Goal: Task Accomplishment & Management: Complete application form

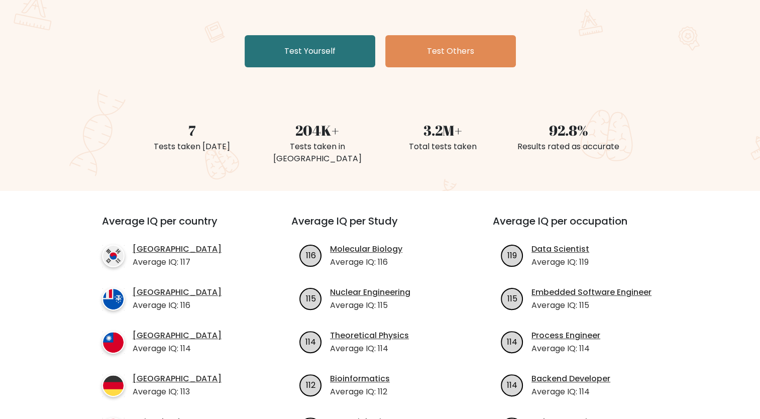
scroll to position [20, 0]
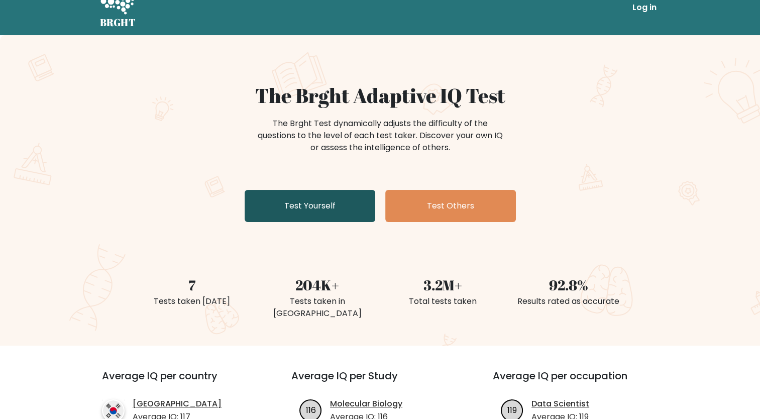
click at [327, 204] on link "Test Yourself" at bounding box center [310, 206] width 131 height 32
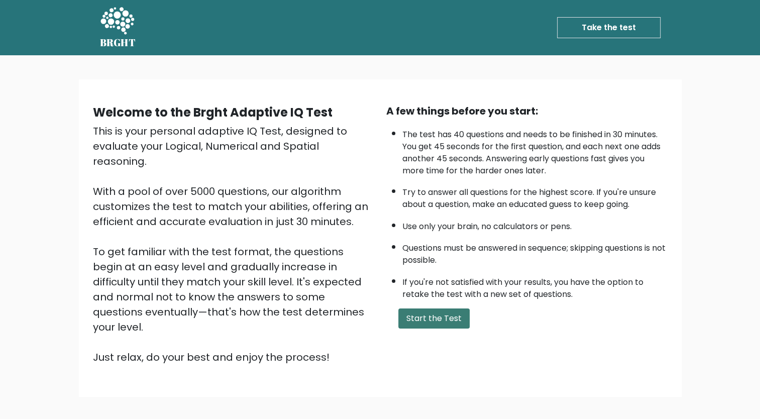
click at [424, 317] on button "Start the Test" at bounding box center [433, 318] width 71 height 20
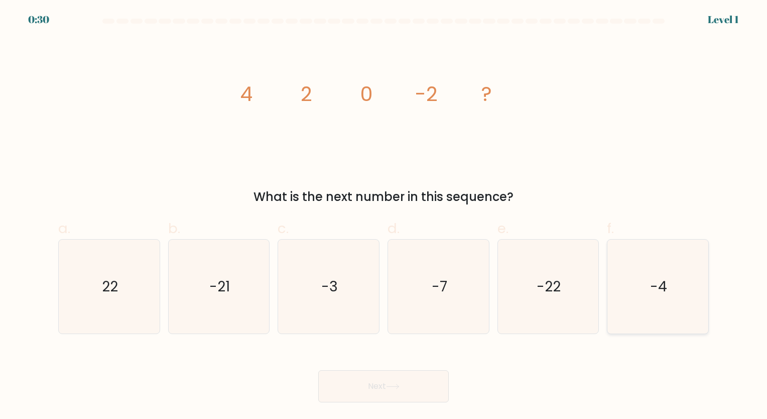
click at [681, 281] on icon "-4" at bounding box center [658, 287] width 94 height 94
click at [384, 216] on input "f. -4" at bounding box center [384, 212] width 1 height 7
radio input "true"
click at [423, 392] on button "Next" at bounding box center [383, 386] width 131 height 32
click at [364, 383] on button "Next" at bounding box center [383, 386] width 131 height 32
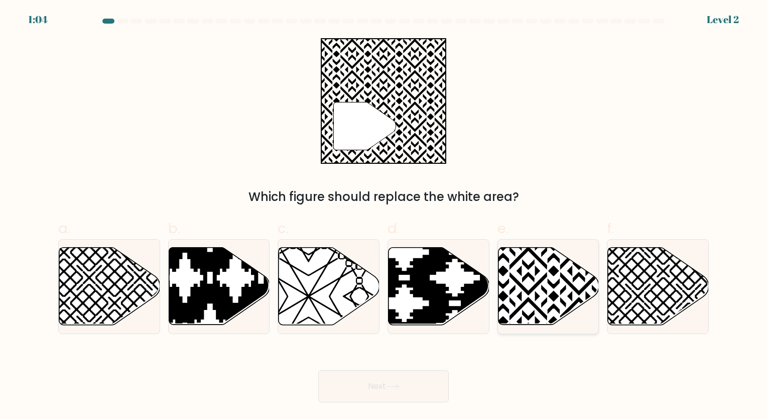
click at [541, 281] on icon at bounding box center [579, 245] width 203 height 203
click at [384, 216] on input "e." at bounding box center [384, 212] width 1 height 7
radio input "true"
click at [392, 385] on icon at bounding box center [393, 387] width 14 height 6
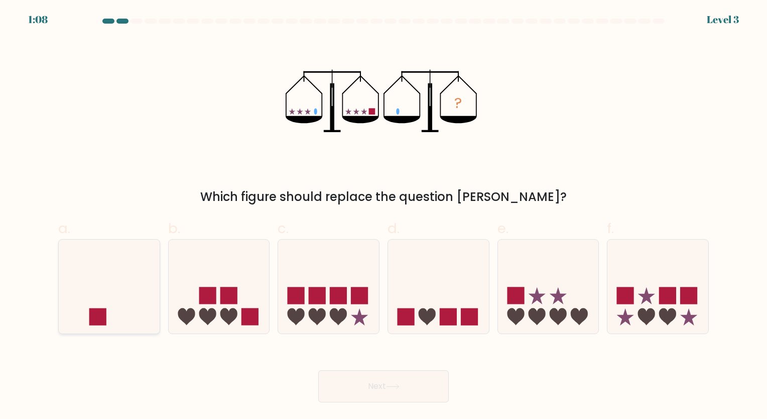
click at [116, 274] on icon at bounding box center [109, 286] width 101 height 83
click at [384, 216] on input "a." at bounding box center [384, 212] width 1 height 7
radio input "true"
click at [376, 385] on button "Next" at bounding box center [383, 386] width 131 height 32
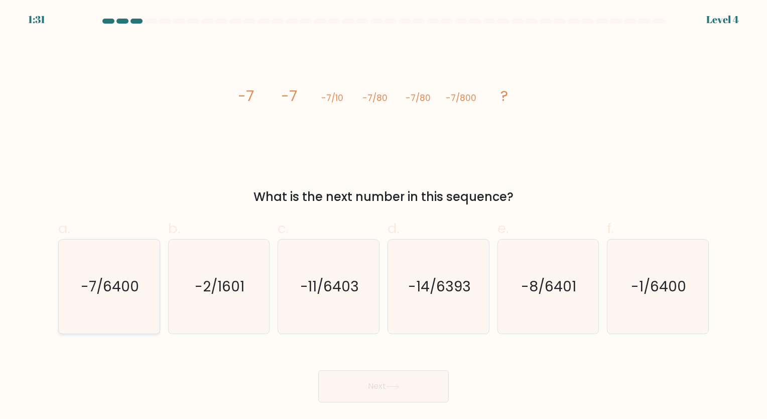
click at [130, 290] on text "-7/6400" at bounding box center [110, 287] width 58 height 20
click at [384, 216] on input "a. -7/6400" at bounding box center [384, 212] width 1 height 7
radio input "true"
click at [368, 387] on button "Next" at bounding box center [383, 386] width 131 height 32
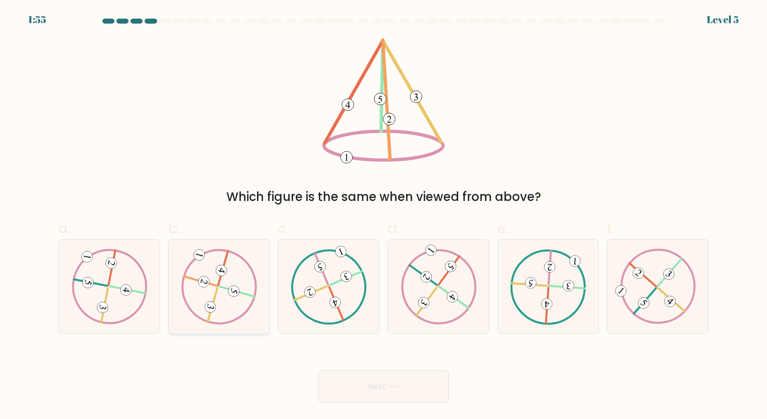
click at [206, 319] on icon at bounding box center [219, 286] width 76 height 75
click at [384, 216] on input "b." at bounding box center [384, 212] width 1 height 7
radio input "true"
click at [385, 385] on button "Next" at bounding box center [383, 386] width 131 height 32
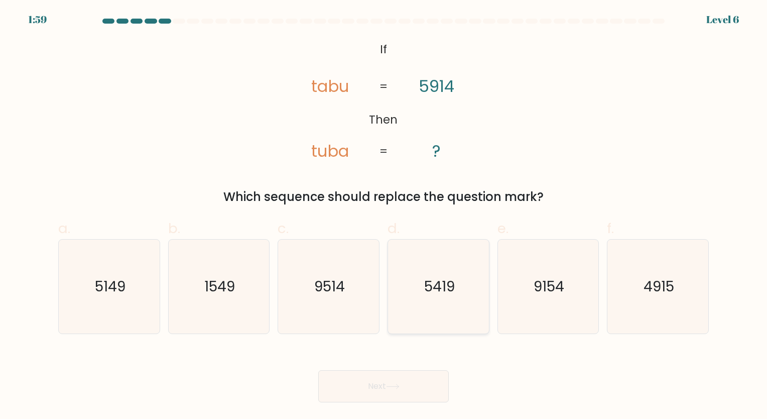
click at [433, 292] on text "5419" at bounding box center [439, 287] width 31 height 20
click at [384, 216] on input "d. 5419" at bounding box center [384, 212] width 1 height 7
radio input "true"
click at [397, 387] on icon at bounding box center [393, 386] width 12 height 5
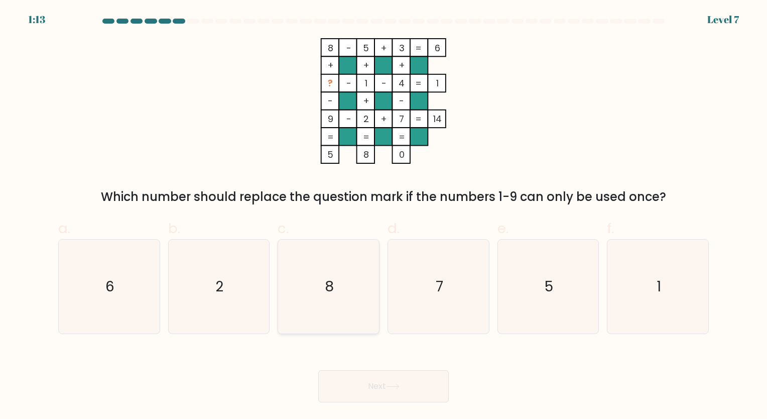
click at [337, 267] on icon "8" at bounding box center [329, 287] width 94 height 94
click at [384, 216] on input "c. 8" at bounding box center [384, 212] width 1 height 7
radio input "true"
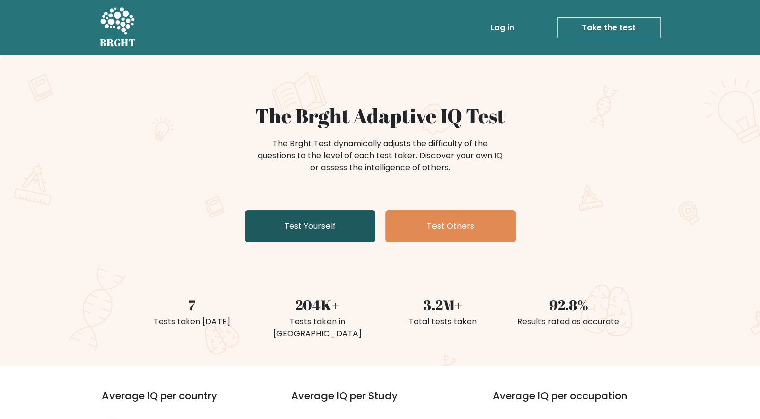
click at [306, 229] on link "Test Yourself" at bounding box center [310, 226] width 131 height 32
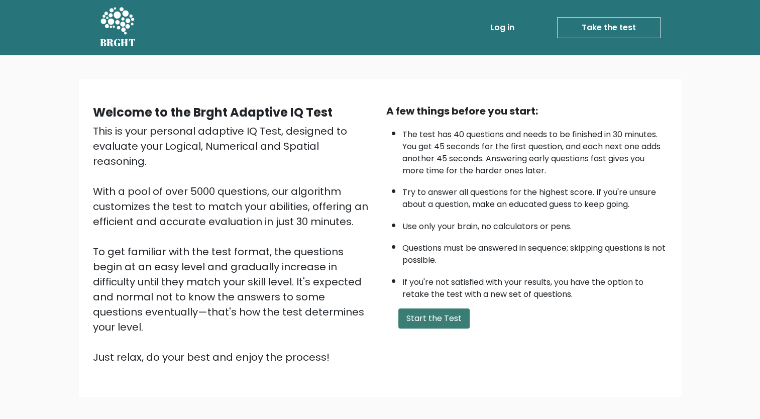
click at [445, 314] on button "Start the Test" at bounding box center [433, 318] width 71 height 20
click at [651, 30] on link "Log in" at bounding box center [644, 28] width 32 height 20
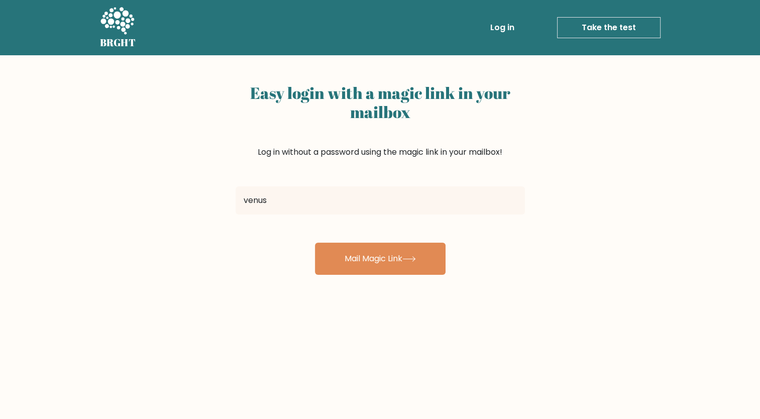
type input "[EMAIL_ADDRESS][DOMAIN_NAME]"
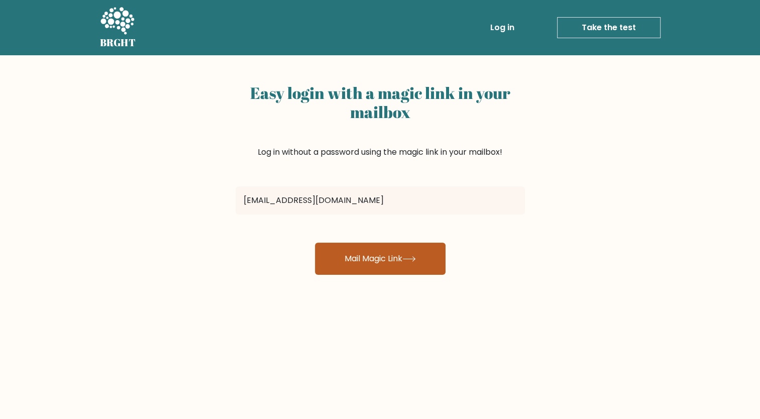
click at [356, 256] on button "Mail Magic Link" at bounding box center [380, 259] width 131 height 32
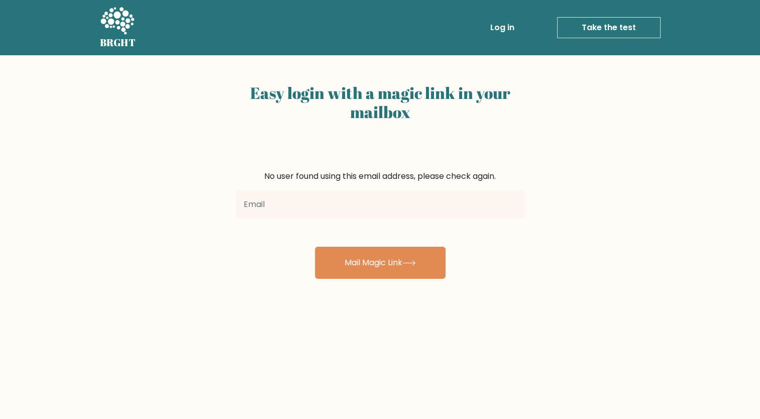
click at [606, 26] on link "Take the test" at bounding box center [608, 27] width 103 height 21
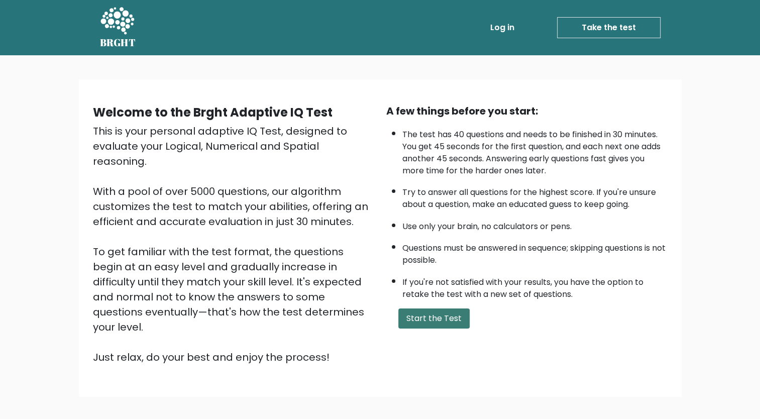
click at [410, 318] on button "Start the Test" at bounding box center [433, 318] width 71 height 20
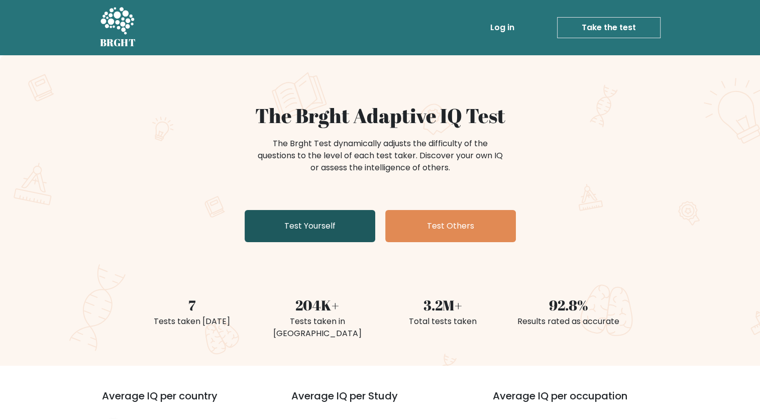
click at [286, 219] on link "Test Yourself" at bounding box center [310, 226] width 131 height 32
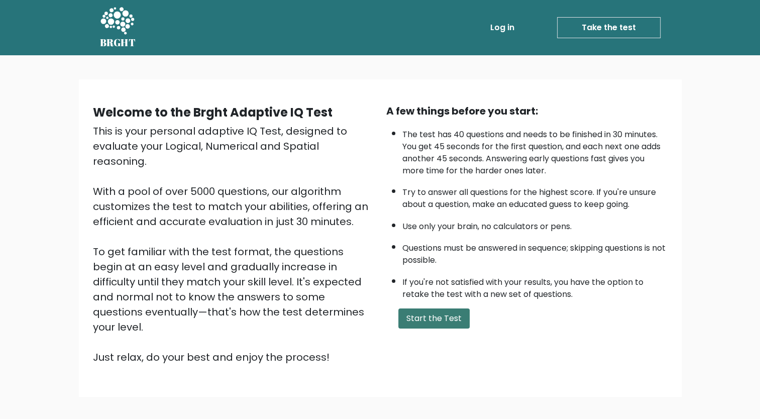
click at [431, 321] on button "Start the Test" at bounding box center [433, 318] width 71 height 20
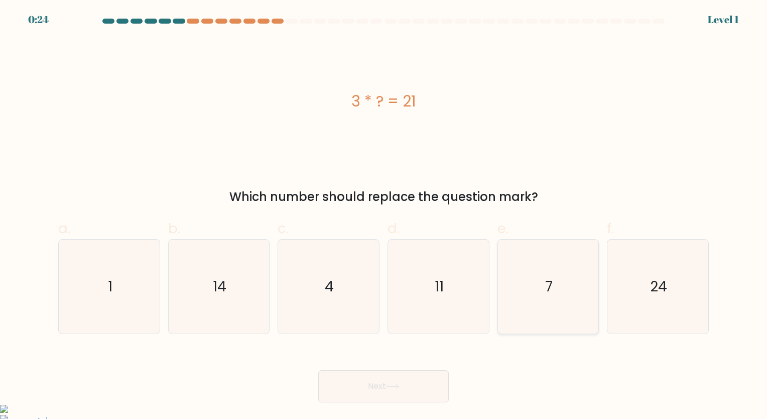
click at [553, 295] on icon "7" at bounding box center [548, 287] width 94 height 94
click at [384, 216] on input "e. 7" at bounding box center [384, 212] width 1 height 7
radio input "true"
click at [398, 381] on button "Next" at bounding box center [383, 386] width 131 height 32
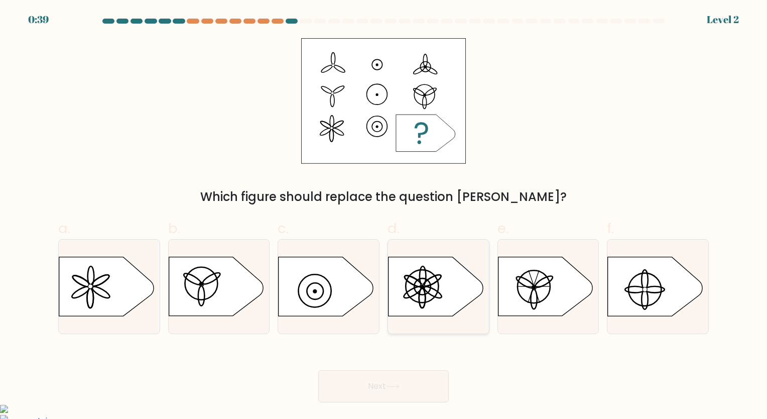
click at [423, 286] on circle at bounding box center [422, 286] width 3 height 3
click at [384, 216] on input "d." at bounding box center [384, 212] width 1 height 7
radio input "true"
click at [386, 369] on div "Next" at bounding box center [383, 374] width 663 height 56
click at [385, 381] on button "Next" at bounding box center [383, 386] width 131 height 32
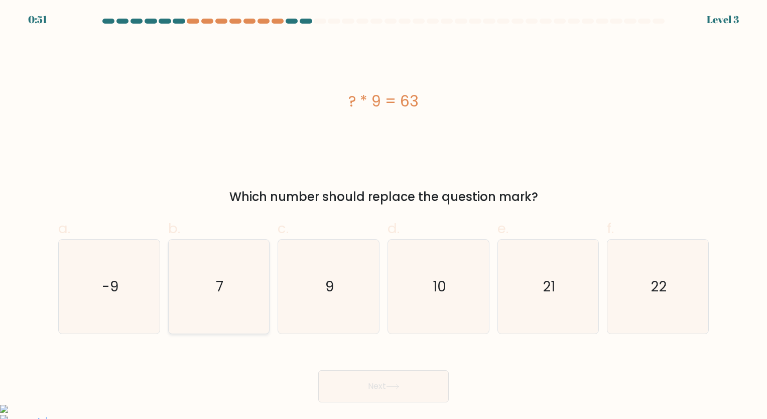
click at [221, 299] on icon "7" at bounding box center [219, 287] width 94 height 94
click at [384, 216] on input "b. 7" at bounding box center [384, 212] width 1 height 7
radio input "true"
click at [353, 384] on button "Next" at bounding box center [383, 386] width 131 height 32
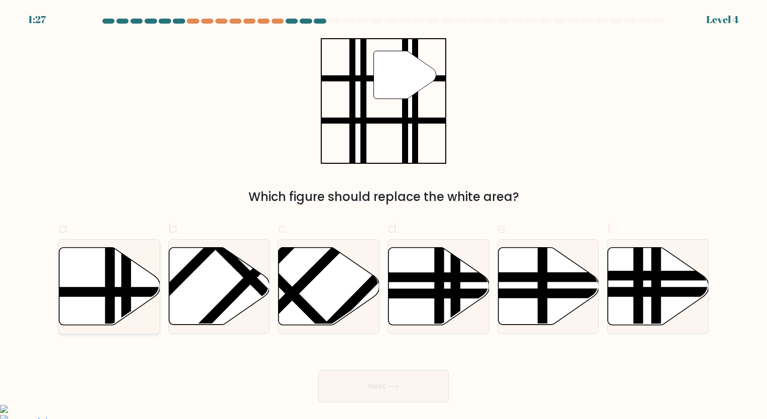
click at [72, 260] on icon at bounding box center [109, 286] width 101 height 77
click at [384, 216] on input "a." at bounding box center [384, 212] width 1 height 7
radio input "true"
click at [394, 389] on icon at bounding box center [393, 387] width 14 height 6
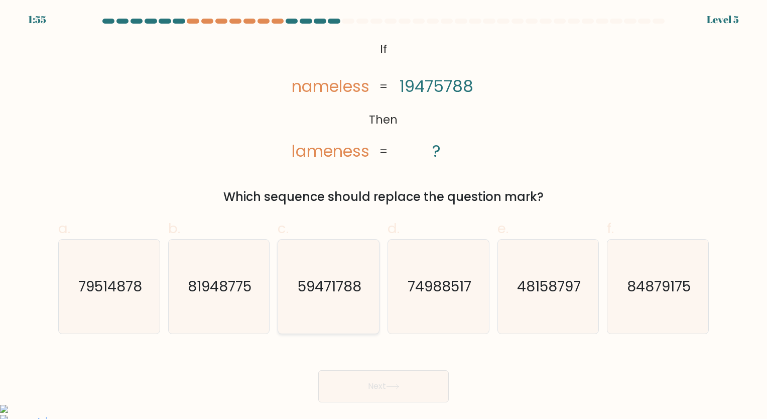
click at [331, 272] on icon "59471788" at bounding box center [329, 287] width 94 height 94
click at [384, 216] on input "c. 59471788" at bounding box center [384, 212] width 1 height 7
radio input "true"
click at [367, 396] on button "Next" at bounding box center [383, 386] width 131 height 32
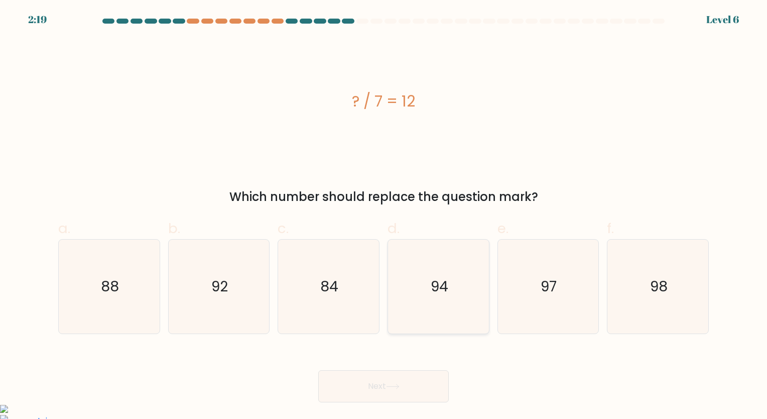
click at [436, 283] on text "94" at bounding box center [440, 287] width 18 height 20
click at [384, 216] on input "d. 94" at bounding box center [384, 212] width 1 height 7
radio input "true"
click at [375, 269] on icon "84" at bounding box center [329, 287] width 94 height 94
click at [384, 216] on input "c. 84" at bounding box center [384, 212] width 1 height 7
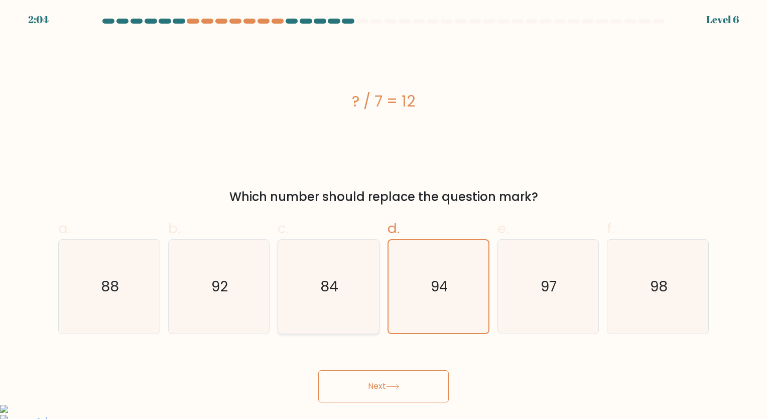
radio input "true"
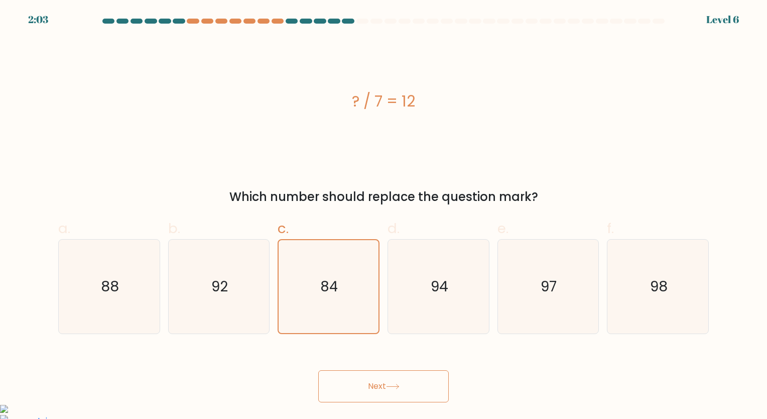
click at [371, 382] on button "Next" at bounding box center [383, 386] width 131 height 32
click at [368, 389] on button "Next" at bounding box center [383, 386] width 131 height 32
click at [406, 380] on button "Next" at bounding box center [383, 386] width 131 height 32
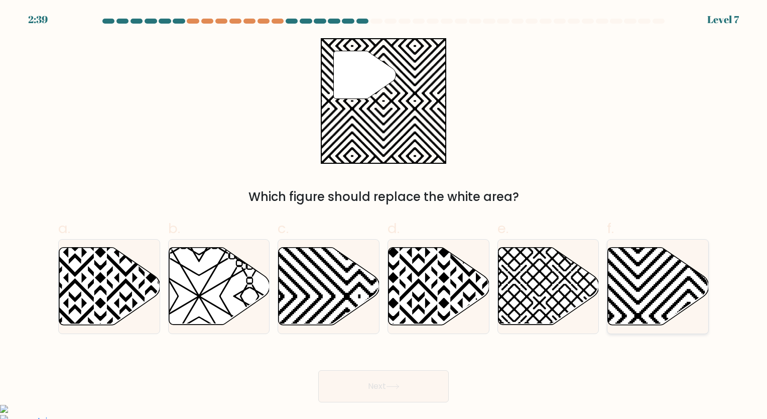
click at [650, 290] on icon at bounding box center [688, 327] width 203 height 203
click at [384, 216] on input "f." at bounding box center [384, 212] width 1 height 7
radio input "true"
click at [405, 390] on button "Next" at bounding box center [383, 386] width 131 height 32
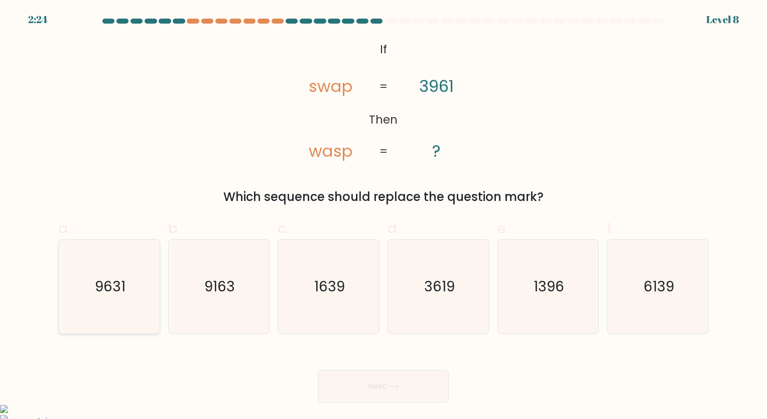
click at [104, 295] on text "9631" at bounding box center [110, 287] width 31 height 20
click at [384, 216] on input "a. 9631" at bounding box center [384, 212] width 1 height 7
radio input "true"
click at [369, 390] on button "Next" at bounding box center [383, 386] width 131 height 32
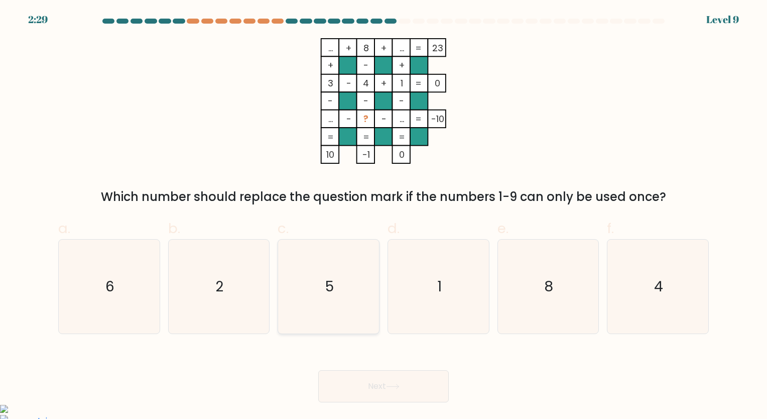
click at [319, 300] on icon "5" at bounding box center [329, 287] width 94 height 94
click at [384, 216] on input "c. 5" at bounding box center [384, 212] width 1 height 7
radio input "true"
click at [347, 394] on button "Next" at bounding box center [383, 386] width 131 height 32
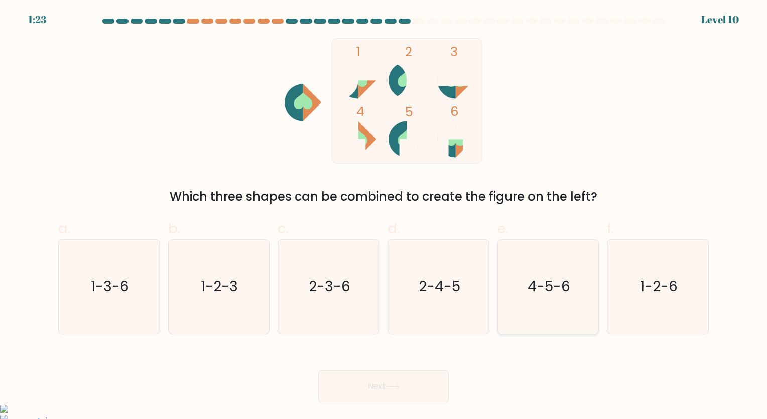
click at [549, 282] on text "4-5-6" at bounding box center [549, 287] width 43 height 20
click at [384, 216] on input "e. 4-5-6" at bounding box center [384, 212] width 1 height 7
radio input "true"
click at [402, 381] on button "Next" at bounding box center [383, 386] width 131 height 32
click at [405, 393] on button "Next" at bounding box center [383, 386] width 131 height 32
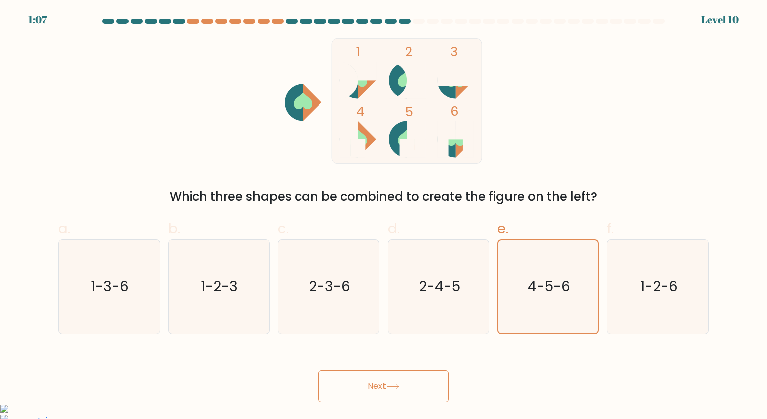
click at [383, 394] on button "Next" at bounding box center [383, 386] width 131 height 32
click at [368, 391] on button "Next" at bounding box center [383, 386] width 131 height 32
click at [397, 385] on icon at bounding box center [393, 387] width 14 height 6
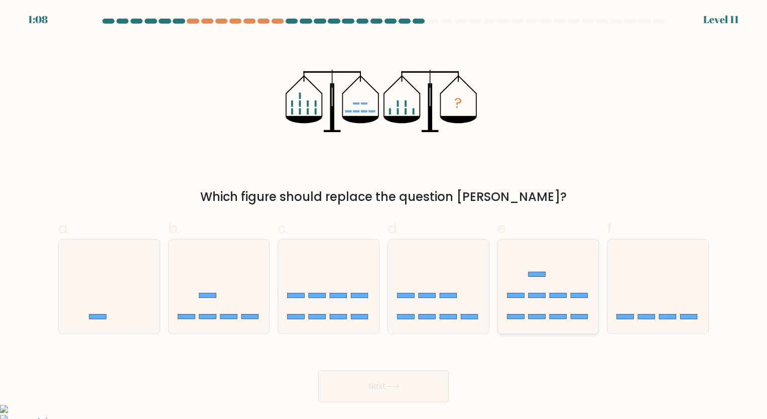
click at [530, 308] on icon at bounding box center [548, 286] width 101 height 83
click at [384, 216] on input "e." at bounding box center [384, 212] width 1 height 7
radio input "true"
click at [423, 382] on button "Next" at bounding box center [383, 386] width 131 height 32
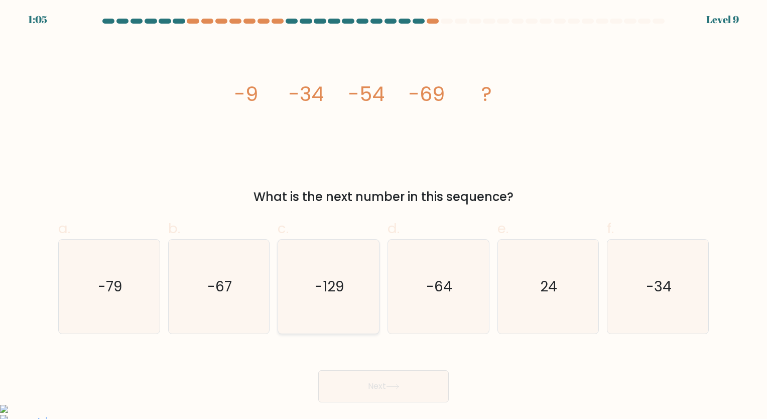
click at [359, 281] on icon "-129" at bounding box center [329, 287] width 94 height 94
click at [384, 216] on input "c. -129" at bounding box center [384, 212] width 1 height 7
radio input "true"
click at [344, 294] on icon "-129" at bounding box center [328, 286] width 93 height 93
click at [384, 216] on input "c. -129" at bounding box center [384, 212] width 1 height 7
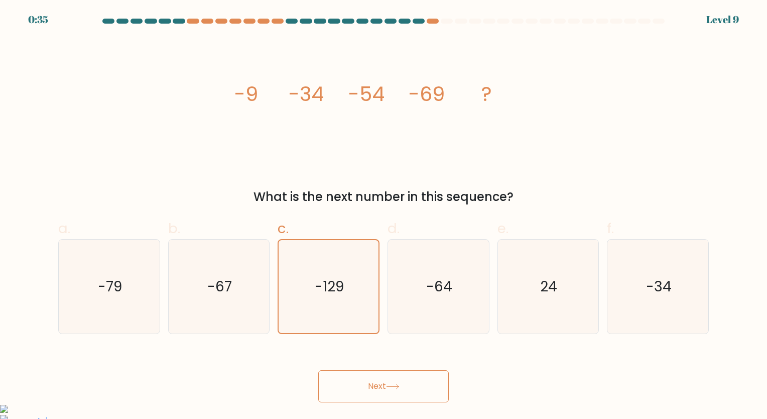
click at [353, 379] on button "Next" at bounding box center [383, 386] width 131 height 32
click at [360, 387] on button "Next" at bounding box center [383, 386] width 131 height 32
click at [390, 386] on icon at bounding box center [393, 387] width 14 height 6
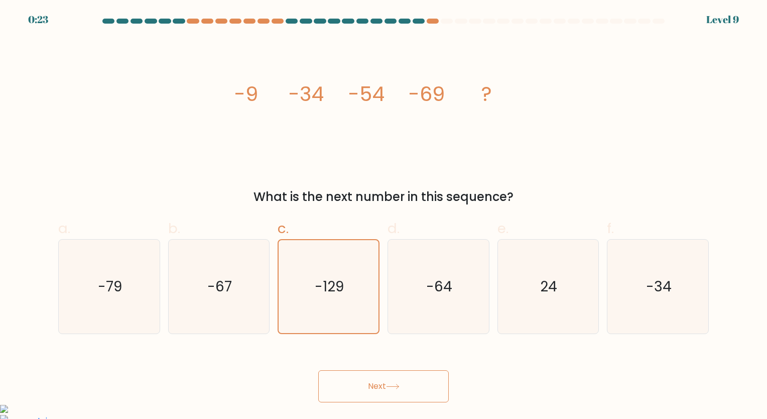
click at [360, 379] on button "Next" at bounding box center [383, 386] width 131 height 32
click at [397, 385] on icon at bounding box center [393, 387] width 14 height 6
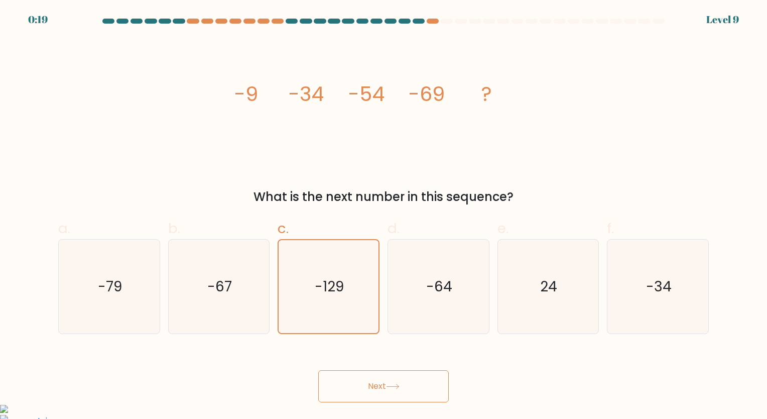
click at [397, 385] on icon at bounding box center [393, 387] width 14 height 6
click at [325, 304] on icon "-129" at bounding box center [328, 286] width 93 height 93
click at [384, 216] on input "c. -129" at bounding box center [384, 212] width 1 height 7
click at [382, 397] on button "Next" at bounding box center [383, 386] width 131 height 32
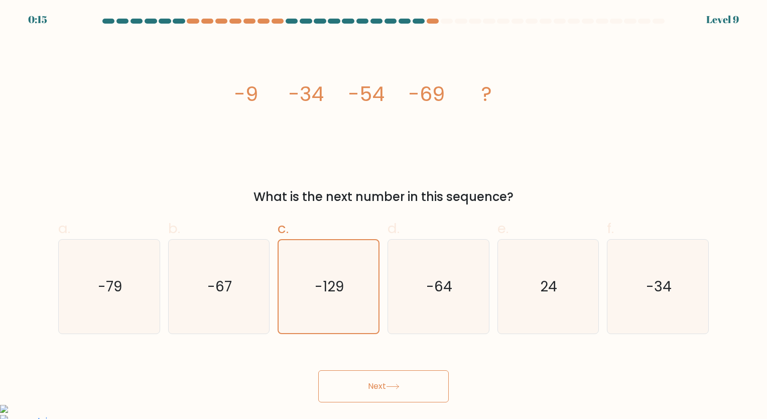
click at [382, 397] on button "Next" at bounding box center [383, 386] width 131 height 32
click at [422, 303] on icon "-64" at bounding box center [439, 287] width 94 height 94
click at [384, 216] on input "d. -64" at bounding box center [384, 212] width 1 height 7
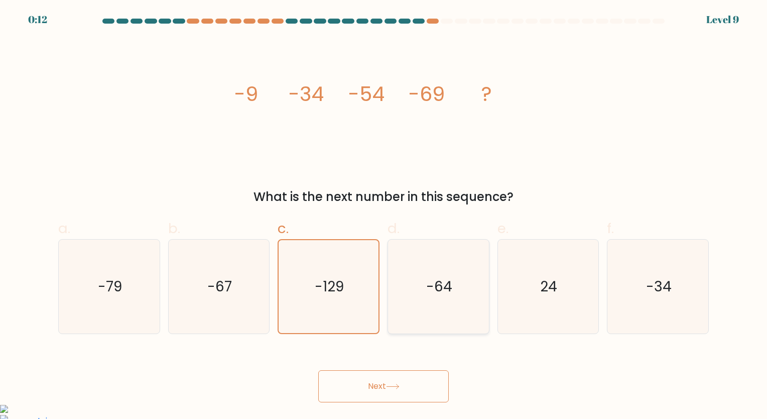
radio input "true"
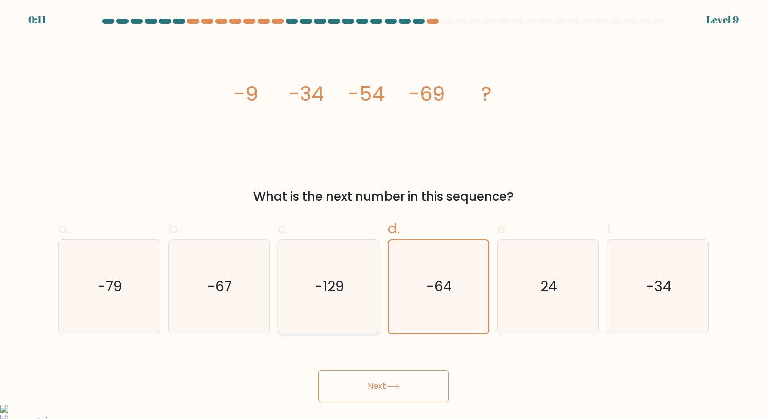
click at [352, 308] on icon "-129" at bounding box center [329, 287] width 94 height 94
click at [384, 216] on input "c. -129" at bounding box center [384, 212] width 1 height 7
radio input "true"
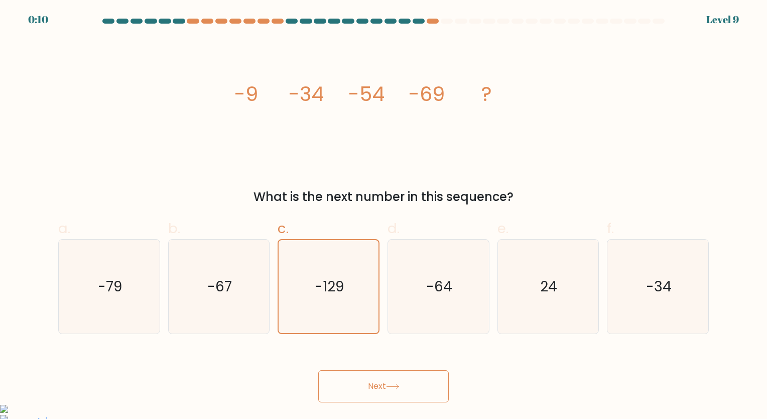
click at [359, 381] on button "Next" at bounding box center [383, 386] width 131 height 32
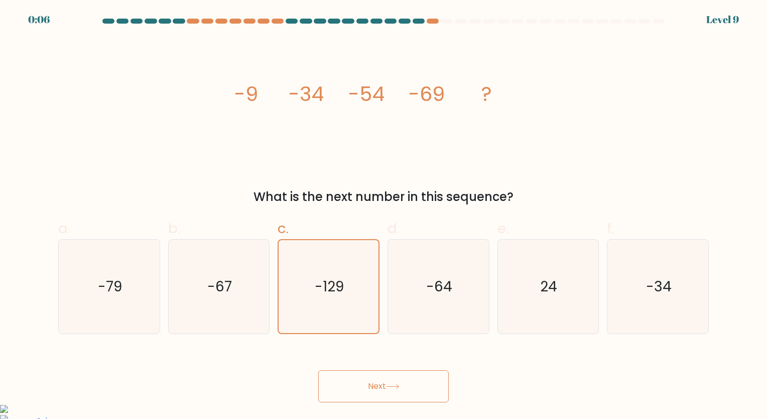
click at [410, 389] on button "Next" at bounding box center [383, 386] width 131 height 32
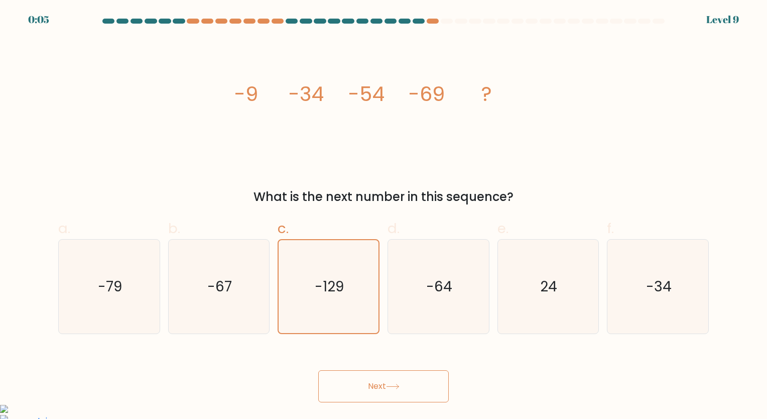
click at [410, 389] on button "Next" at bounding box center [383, 386] width 131 height 32
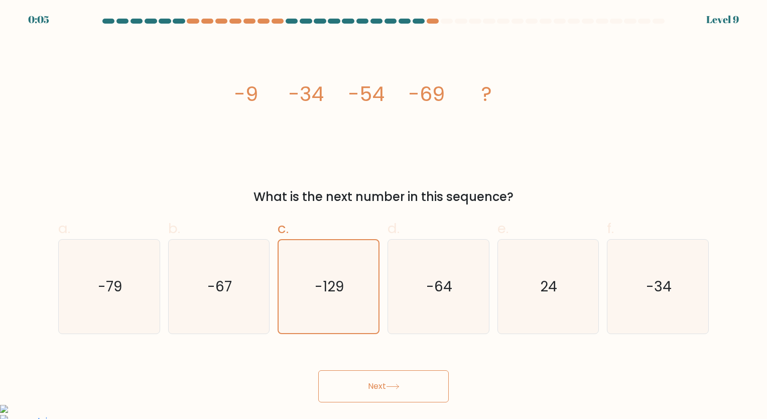
click at [410, 389] on button "Next" at bounding box center [383, 386] width 131 height 32
drag, startPoint x: 410, startPoint y: 389, endPoint x: 380, endPoint y: 441, distance: 60.7
click at [380, 418] on html "0:04 Level 9" at bounding box center [383, 327] width 767 height 655
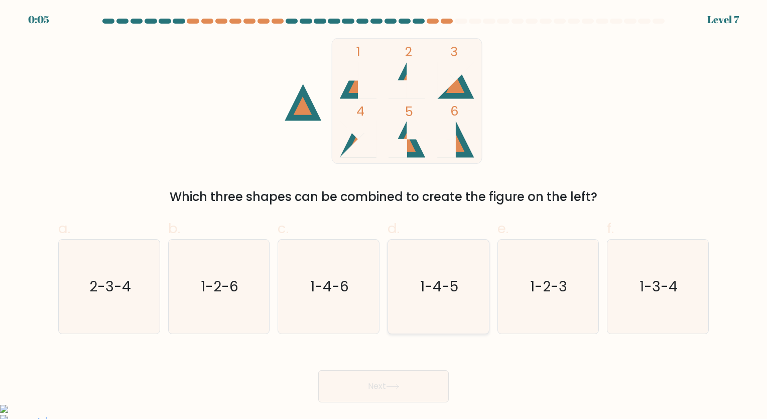
click at [436, 308] on icon "1-4-5" at bounding box center [439, 287] width 94 height 94
click at [384, 216] on input "d. 1-4-5" at bounding box center [384, 212] width 1 height 7
radio input "true"
click at [400, 375] on button "Next" at bounding box center [383, 386] width 131 height 32
click at [399, 378] on button "Next" at bounding box center [383, 386] width 131 height 32
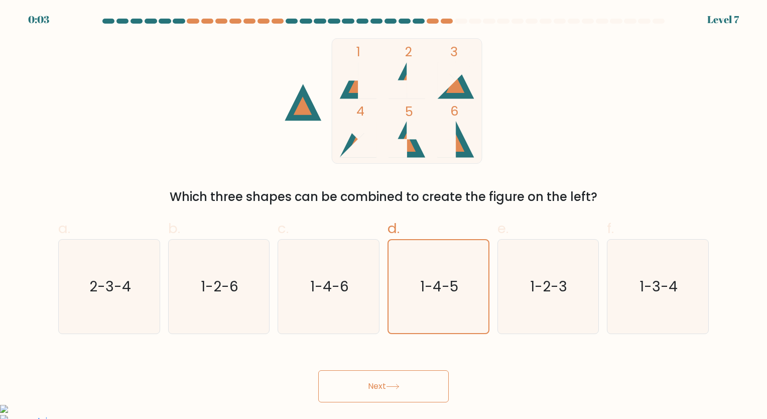
click at [399, 378] on button "Next" at bounding box center [383, 386] width 131 height 32
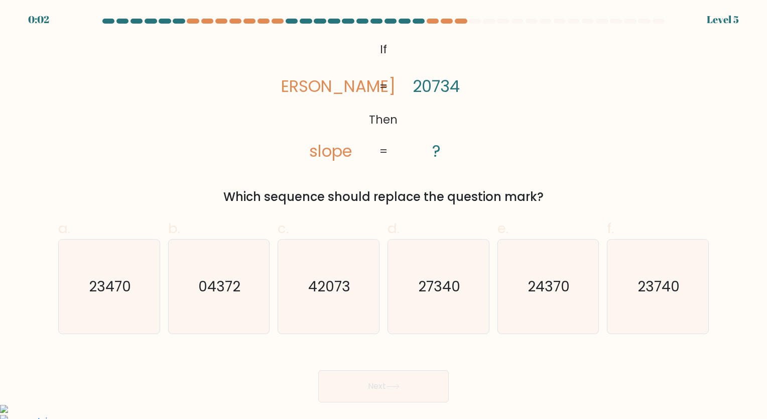
click at [399, 378] on button "Next" at bounding box center [383, 386] width 131 height 32
click at [325, 272] on icon "42073" at bounding box center [329, 287] width 94 height 94
click at [384, 216] on input "c. 42073" at bounding box center [384, 212] width 1 height 7
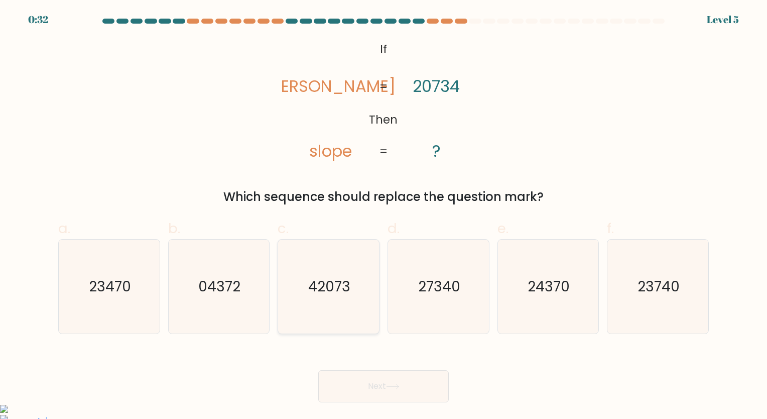
radio input "true"
click at [374, 381] on button "Next" at bounding box center [383, 386] width 131 height 32
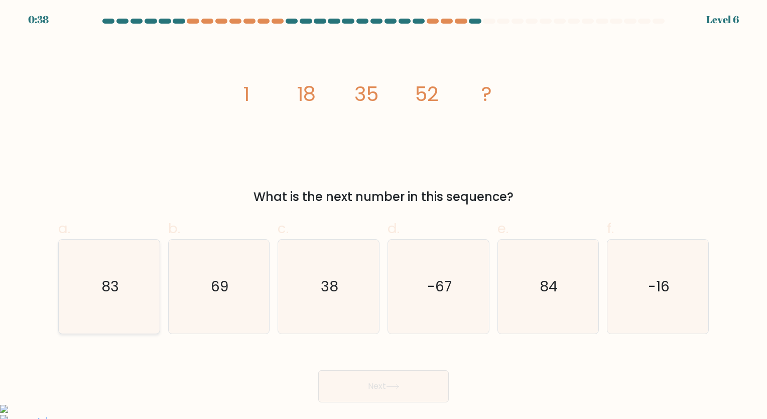
click at [103, 291] on text "83" at bounding box center [110, 287] width 18 height 20
click at [384, 216] on input "a. 83" at bounding box center [384, 212] width 1 height 7
radio input "true"
click at [356, 386] on button "Next" at bounding box center [383, 386] width 131 height 32
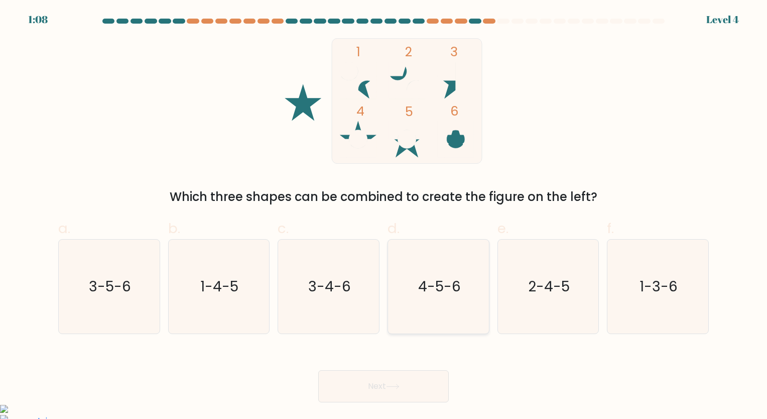
click at [440, 271] on icon "4-5-6" at bounding box center [439, 287] width 94 height 94
click at [384, 216] on input "d. 4-5-6" at bounding box center [384, 212] width 1 height 7
radio input "true"
click at [389, 393] on button "Next" at bounding box center [383, 386] width 131 height 32
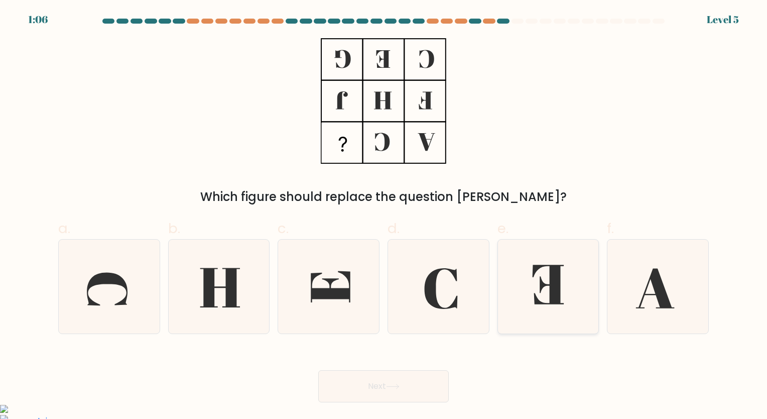
click at [559, 289] on icon at bounding box center [549, 285] width 32 height 40
click at [384, 216] on input "e." at bounding box center [384, 212] width 1 height 7
radio input "true"
click at [372, 385] on button "Next" at bounding box center [383, 386] width 131 height 32
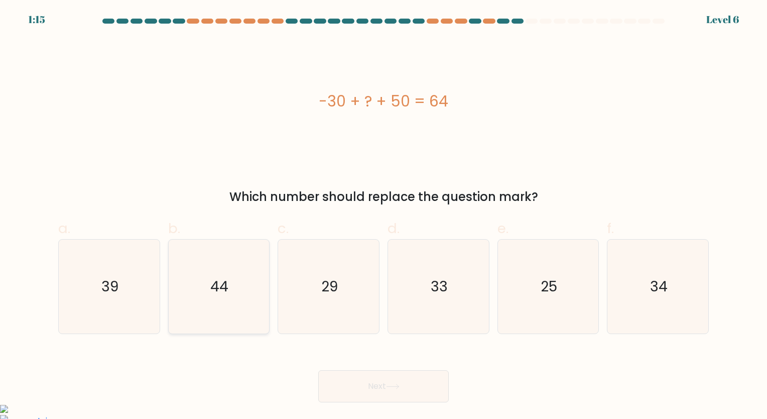
click at [212, 279] on text "44" at bounding box center [220, 287] width 18 height 20
click at [384, 216] on input "b. 44" at bounding box center [384, 212] width 1 height 7
radio input "true"
click at [367, 378] on button "Next" at bounding box center [383, 386] width 131 height 32
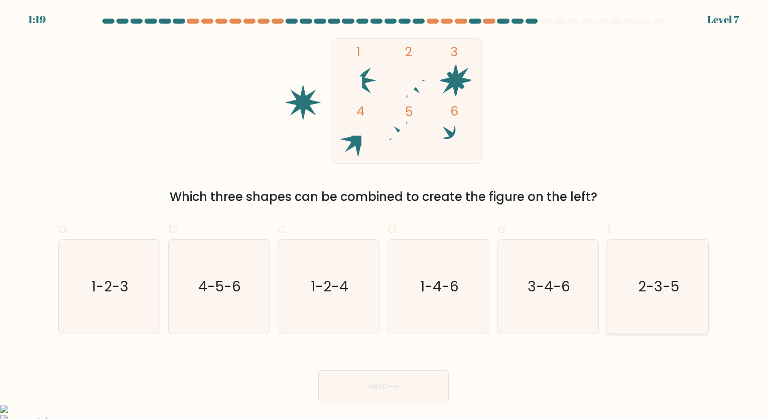
click at [656, 309] on icon "2-3-5" at bounding box center [658, 287] width 94 height 94
click at [384, 216] on input "f. 2-3-5" at bounding box center [384, 212] width 1 height 7
radio input "true"
click at [426, 387] on button "Next" at bounding box center [383, 386] width 131 height 32
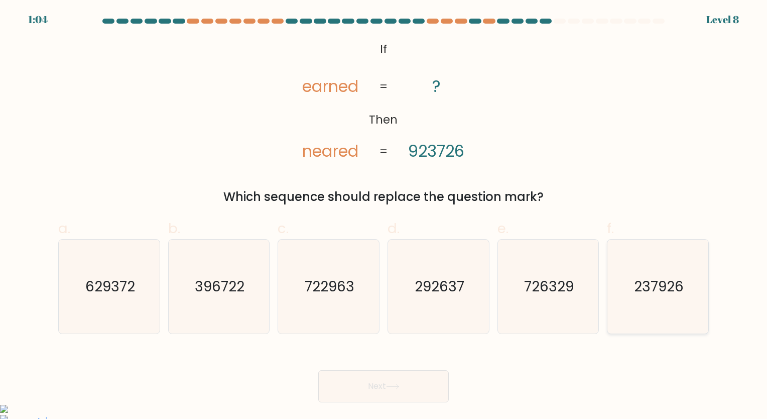
click at [678, 248] on icon "237926" at bounding box center [658, 287] width 94 height 94
click at [384, 216] on input "f. 237926" at bounding box center [384, 212] width 1 height 7
radio input "true"
click at [344, 387] on button "Next" at bounding box center [383, 386] width 131 height 32
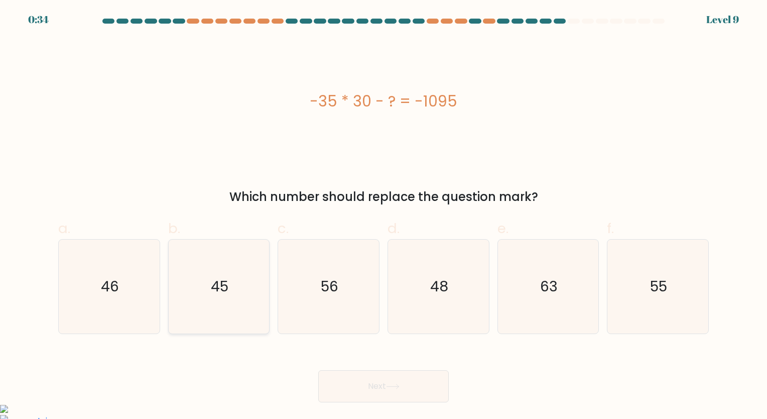
click at [255, 276] on icon "45" at bounding box center [219, 287] width 94 height 94
click at [384, 216] on input "b. 45" at bounding box center [384, 212] width 1 height 7
radio input "true"
click at [369, 391] on button "Next" at bounding box center [383, 386] width 131 height 32
click at [364, 392] on button "Next" at bounding box center [383, 386] width 131 height 32
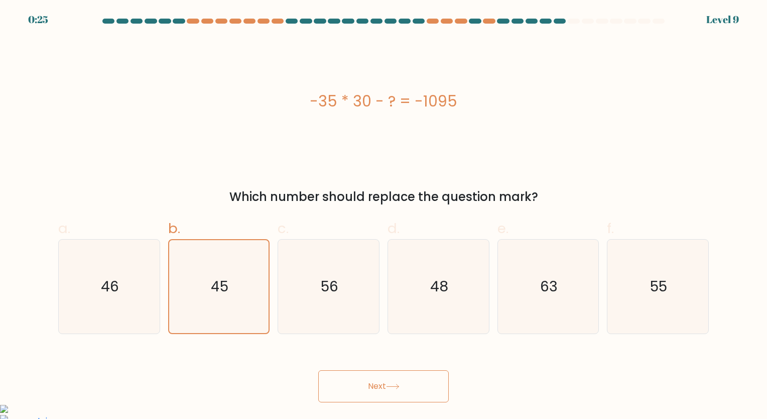
click at [400, 389] on icon at bounding box center [393, 387] width 14 height 6
click at [380, 376] on button "Next" at bounding box center [383, 386] width 131 height 32
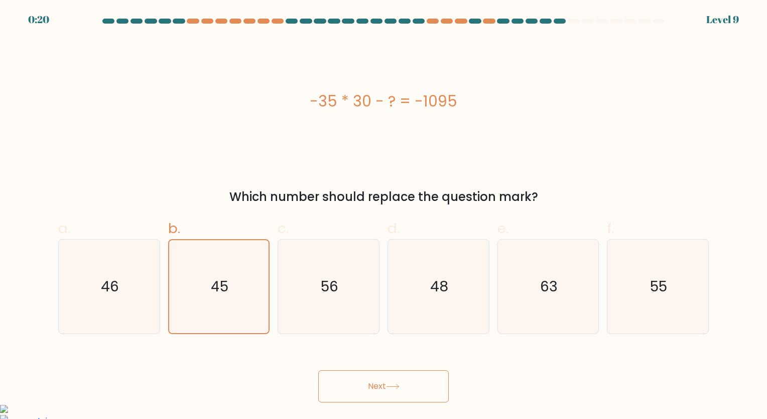
click at [377, 389] on button "Next" at bounding box center [383, 386] width 131 height 32
click at [386, 384] on button "Next" at bounding box center [383, 386] width 131 height 32
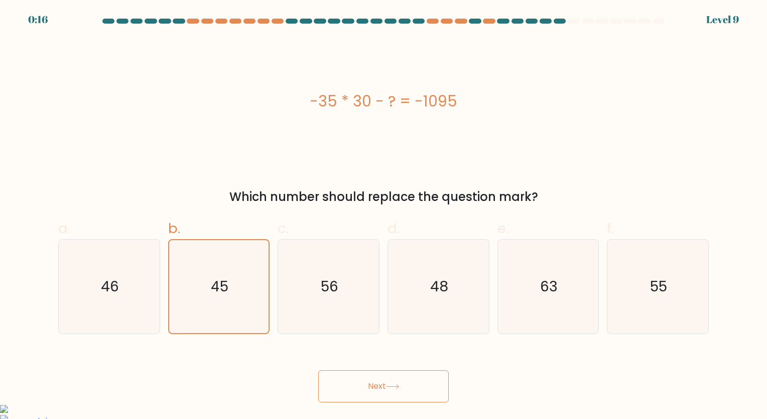
click at [386, 384] on button "Next" at bounding box center [383, 386] width 131 height 32
drag, startPoint x: 386, startPoint y: 395, endPoint x: 387, endPoint y: 389, distance: 5.6
click at [387, 389] on button "Next" at bounding box center [383, 386] width 131 height 32
click at [387, 393] on button "Next" at bounding box center [383, 386] width 131 height 32
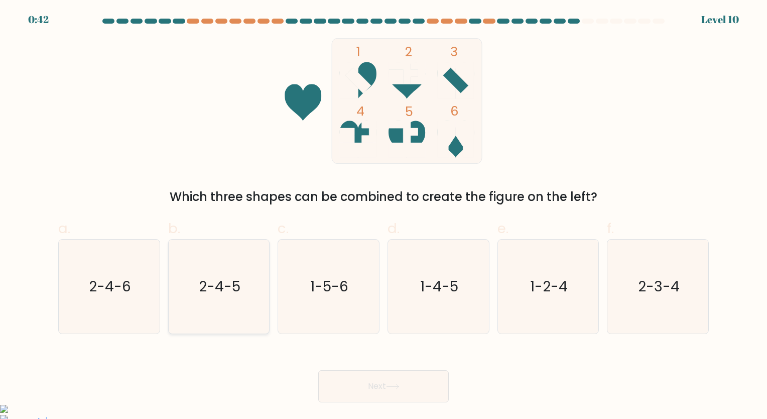
click at [209, 306] on icon "2-4-5" at bounding box center [219, 287] width 94 height 94
click at [384, 216] on input "b. 2-4-5" at bounding box center [384, 212] width 1 height 7
radio input "true"
click at [332, 379] on button "Next" at bounding box center [383, 386] width 131 height 32
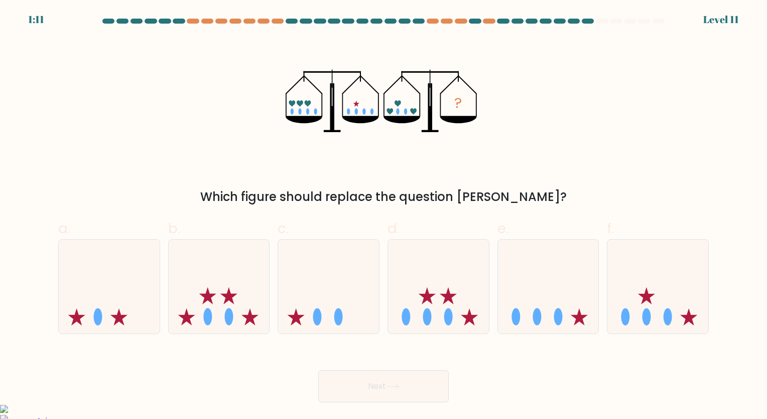
click at [360, 381] on button "Next" at bounding box center [383, 386] width 131 height 32
click at [452, 303] on icon at bounding box center [448, 295] width 17 height 17
click at [384, 216] on input "d." at bounding box center [384, 212] width 1 height 7
radio input "true"
click at [382, 389] on button "Next" at bounding box center [383, 386] width 131 height 32
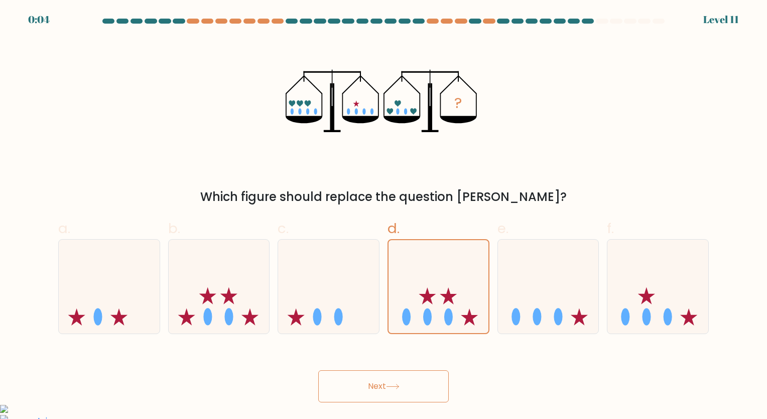
click at [383, 382] on button "Next" at bounding box center [383, 386] width 131 height 32
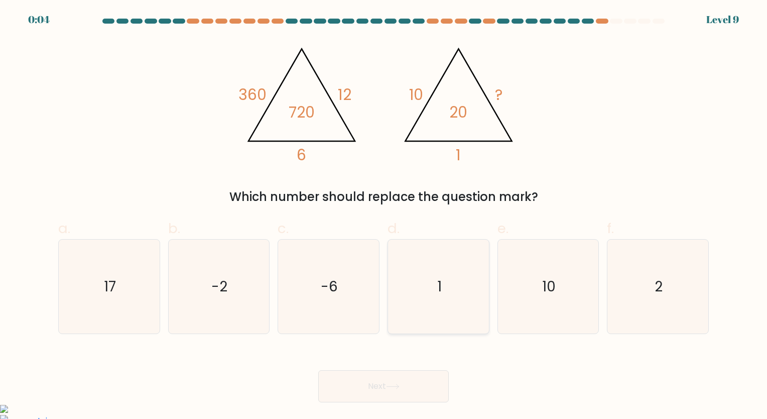
click at [439, 293] on text "1" at bounding box center [439, 287] width 5 height 20
click at [384, 216] on input "d. 1" at bounding box center [384, 212] width 1 height 7
radio input "true"
click at [527, 279] on icon "10" at bounding box center [548, 287] width 94 height 94
click at [384, 216] on input "e. 10" at bounding box center [384, 212] width 1 height 7
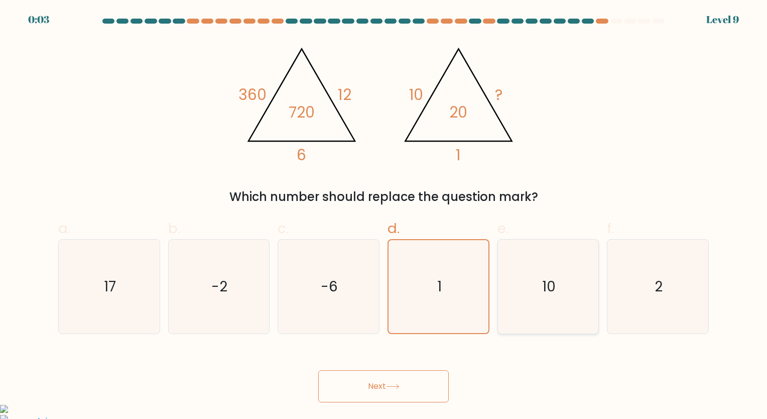
radio input "true"
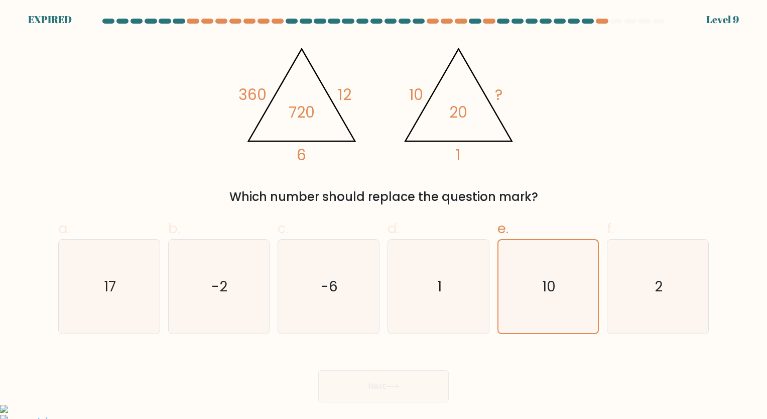
click at [377, 378] on div "Next" at bounding box center [383, 374] width 663 height 56
click at [520, 292] on icon "10" at bounding box center [548, 286] width 93 height 93
click at [384, 216] on input "e. 10" at bounding box center [384, 212] width 1 height 7
click at [420, 311] on icon "1" at bounding box center [439, 287] width 94 height 94
click at [384, 216] on input "d. 1" at bounding box center [384, 212] width 1 height 7
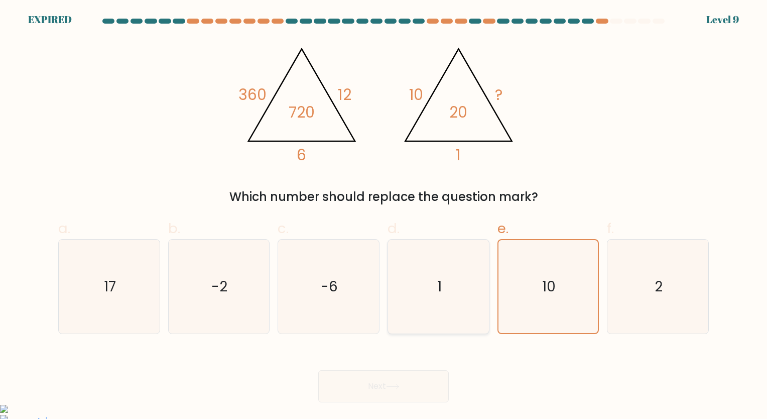
radio input "true"
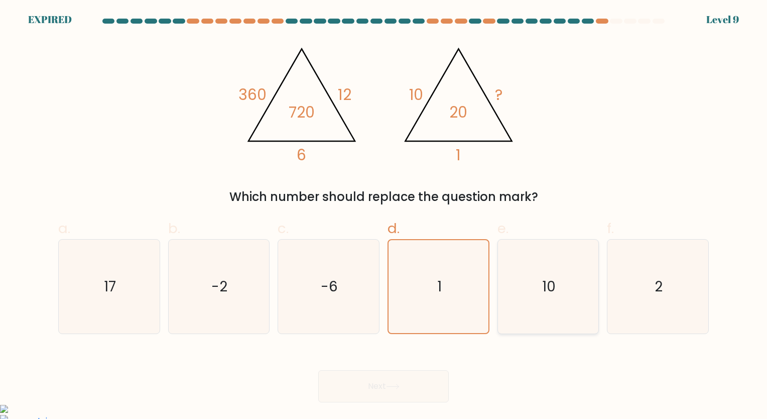
click at [507, 309] on icon "10" at bounding box center [548, 287] width 94 height 94
click at [384, 216] on input "e. 10" at bounding box center [384, 212] width 1 height 7
radio input "true"
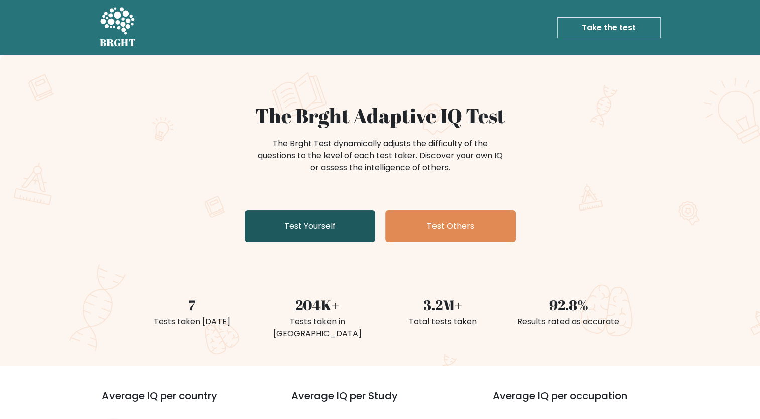
click at [327, 228] on link "Test Yourself" at bounding box center [310, 226] width 131 height 32
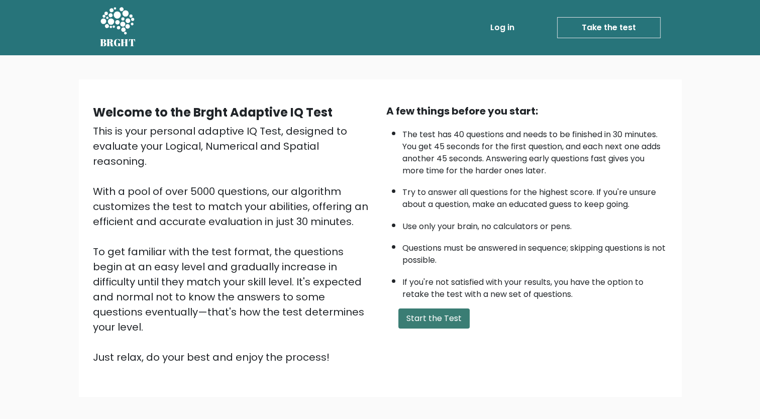
click at [427, 315] on button "Start the Test" at bounding box center [433, 318] width 71 height 20
click at [412, 314] on button "Start the Test" at bounding box center [433, 318] width 71 height 20
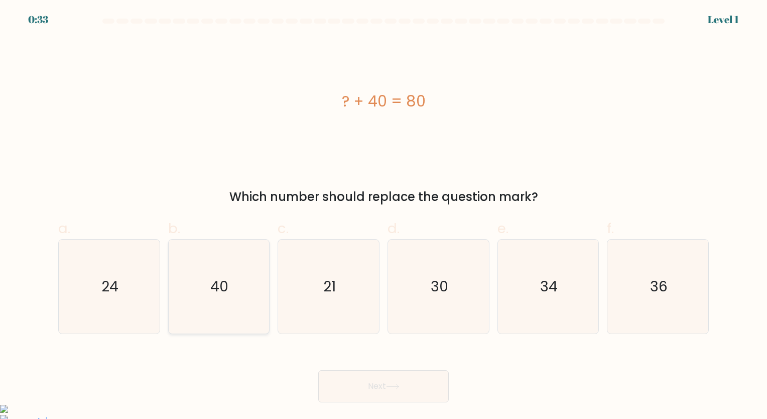
click at [263, 295] on icon "40" at bounding box center [219, 287] width 94 height 94
click at [384, 216] on input "b. 40" at bounding box center [384, 212] width 1 height 7
radio input "true"
click at [352, 379] on button "Next" at bounding box center [383, 386] width 131 height 32
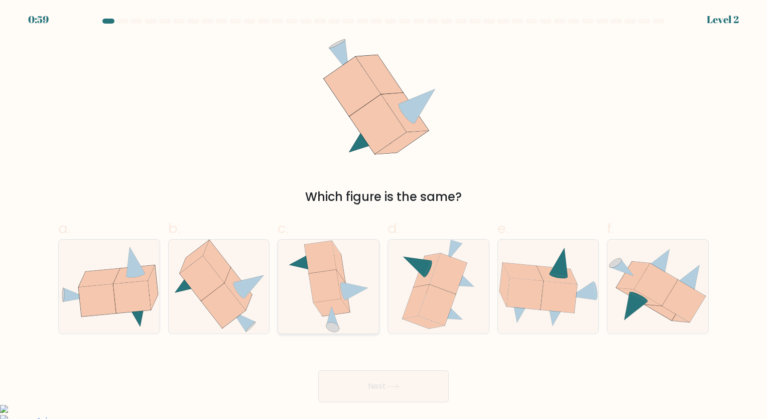
click at [344, 275] on icon at bounding box center [338, 262] width 13 height 42
click at [384, 216] on input "c." at bounding box center [384, 212] width 1 height 7
radio input "true"
click at [112, 299] on icon at bounding box center [96, 300] width 37 height 32
click at [384, 216] on input "a." at bounding box center [384, 212] width 1 height 7
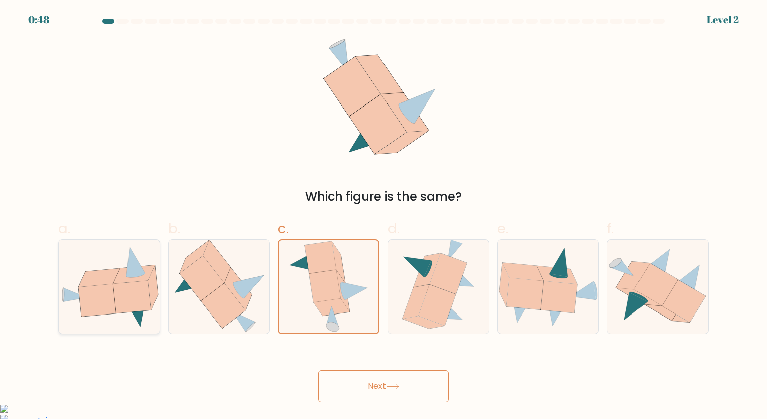
radio input "true"
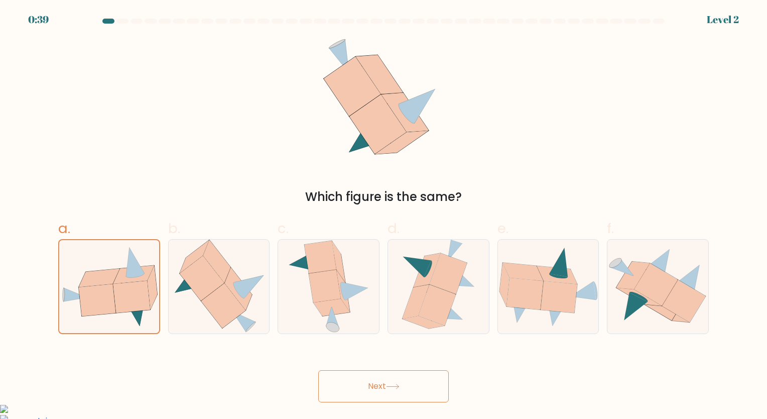
click at [359, 389] on button "Next" at bounding box center [383, 386] width 131 height 32
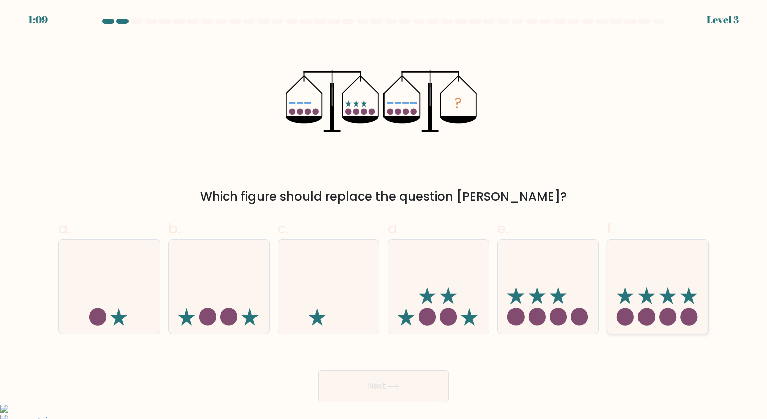
click at [641, 307] on icon at bounding box center [658, 286] width 101 height 83
click at [384, 216] on input "f." at bounding box center [384, 212] width 1 height 7
radio input "true"
click at [433, 384] on button "Next" at bounding box center [383, 386] width 131 height 32
click at [390, 390] on button "Next" at bounding box center [383, 386] width 131 height 32
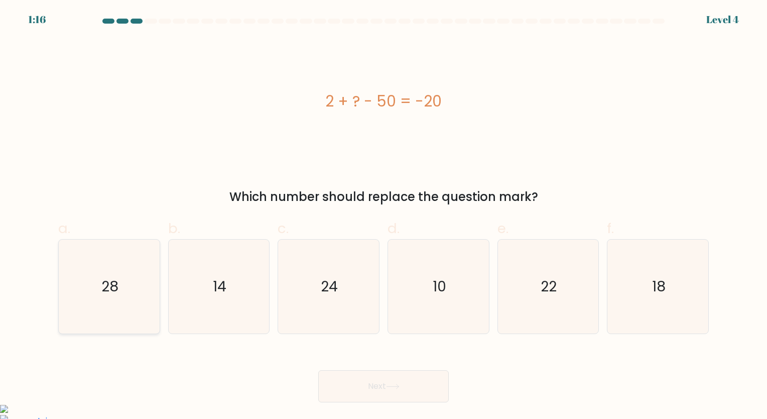
click at [114, 291] on text "28" at bounding box center [109, 287] width 17 height 20
click at [384, 216] on input "a. 28" at bounding box center [384, 212] width 1 height 7
radio input "true"
click at [378, 385] on button "Next" at bounding box center [383, 386] width 131 height 32
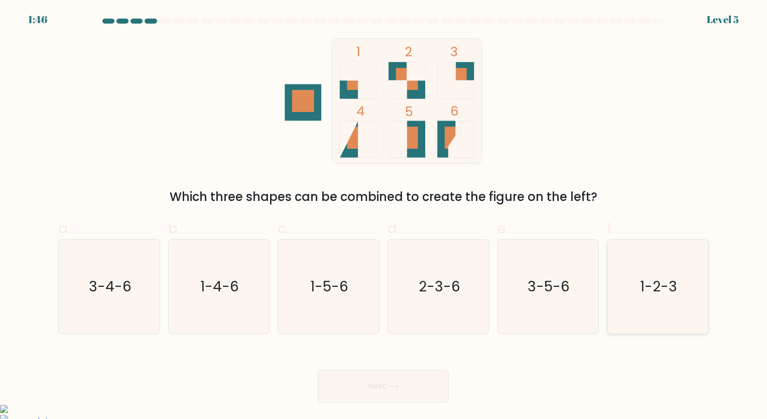
click at [645, 280] on text "1-2-3" at bounding box center [658, 287] width 37 height 20
click at [384, 216] on input "f. 1-2-3" at bounding box center [384, 212] width 1 height 7
radio input "true"
click at [361, 390] on button "Next" at bounding box center [383, 386] width 131 height 32
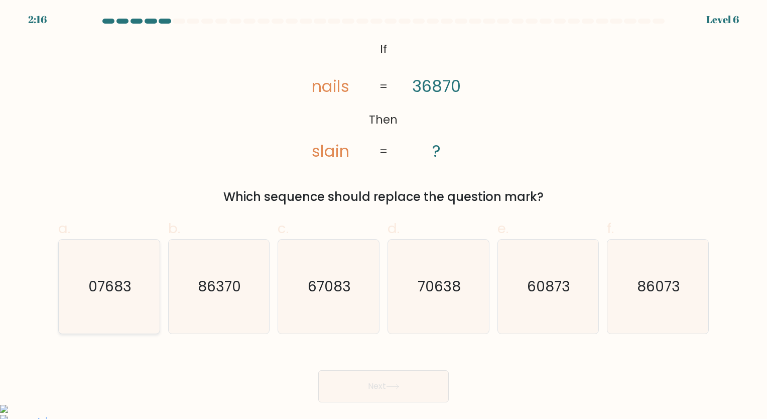
click at [108, 291] on text "07683" at bounding box center [109, 287] width 43 height 20
click at [384, 216] on input "a. 07683" at bounding box center [384, 212] width 1 height 7
radio input "true"
click at [348, 387] on button "Next" at bounding box center [383, 386] width 131 height 32
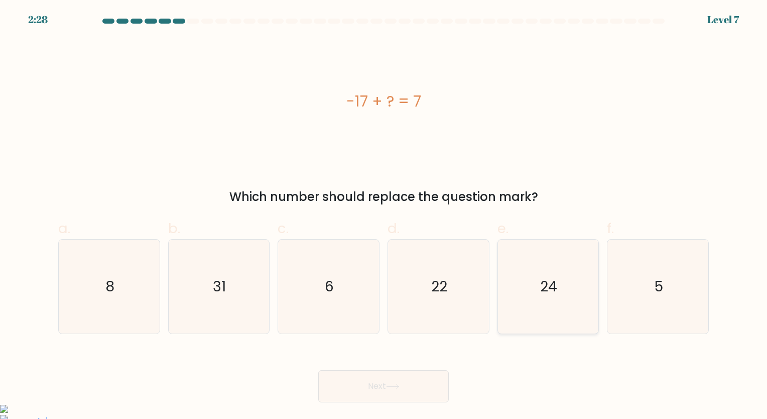
click at [563, 264] on icon "24" at bounding box center [548, 287] width 94 height 94
click at [384, 216] on input "e. 24" at bounding box center [384, 212] width 1 height 7
radio input "true"
click at [371, 391] on button "Next" at bounding box center [383, 386] width 131 height 32
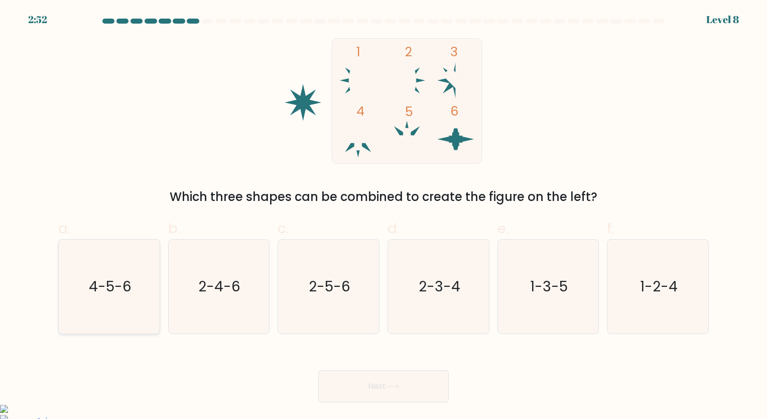
click at [125, 289] on text "4-5-6" at bounding box center [110, 287] width 43 height 20
click at [384, 216] on input "a. 4-5-6" at bounding box center [384, 212] width 1 height 7
radio input "true"
click at [358, 383] on button "Next" at bounding box center [383, 386] width 131 height 32
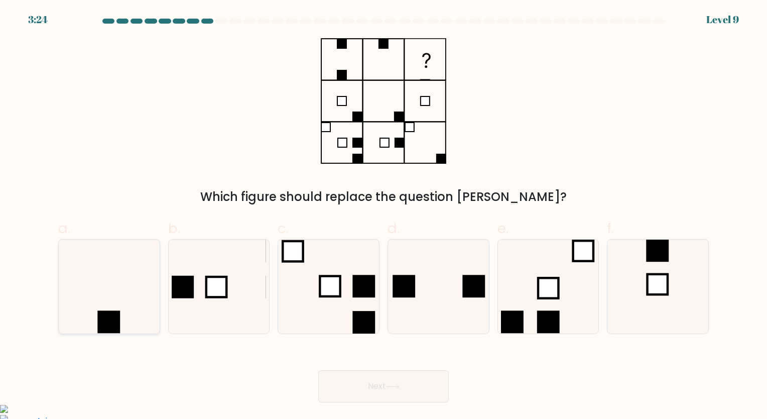
click at [96, 285] on icon at bounding box center [109, 287] width 94 height 94
click at [384, 216] on input "a." at bounding box center [384, 212] width 1 height 7
radio input "true"
click at [367, 392] on button "Next" at bounding box center [383, 386] width 131 height 32
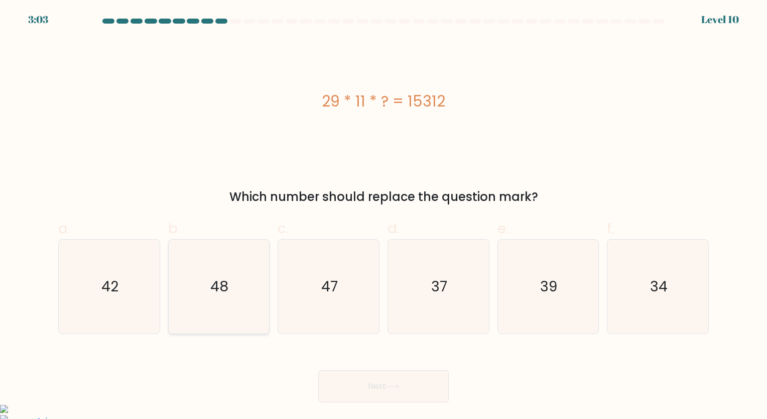
click at [217, 254] on icon "48" at bounding box center [219, 287] width 94 height 94
click at [384, 216] on input "b. 48" at bounding box center [384, 212] width 1 height 7
radio input "true"
click at [353, 392] on button "Next" at bounding box center [383, 386] width 131 height 32
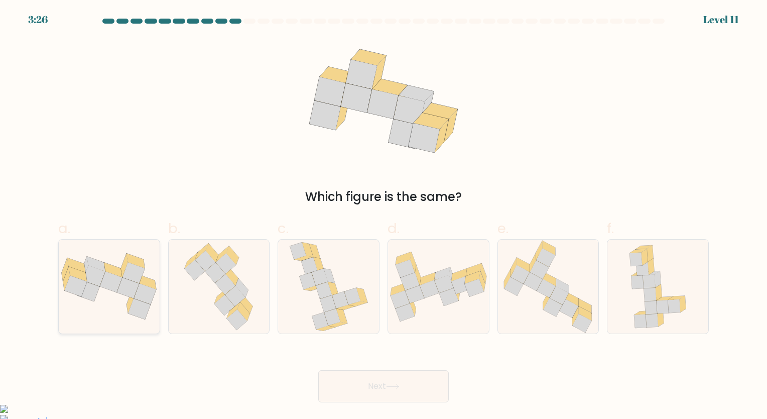
click at [107, 302] on icon at bounding box center [109, 286] width 101 height 67
click at [384, 216] on input "a." at bounding box center [384, 212] width 1 height 7
radio input "true"
click at [377, 390] on button "Next" at bounding box center [383, 386] width 131 height 32
click at [378, 380] on button "Next" at bounding box center [383, 386] width 131 height 32
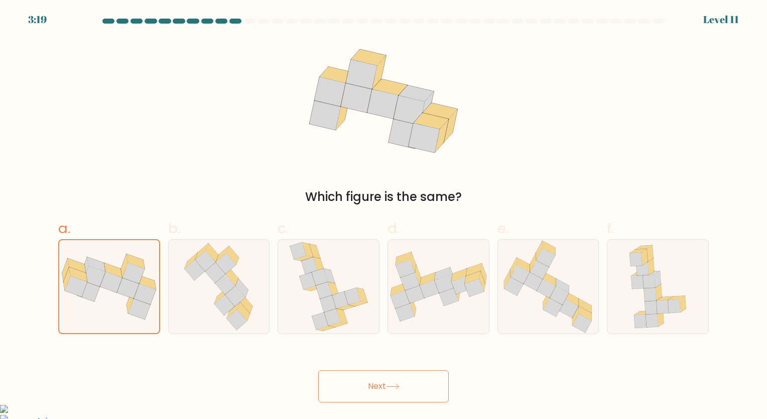
click at [422, 391] on button "Next" at bounding box center [383, 386] width 131 height 32
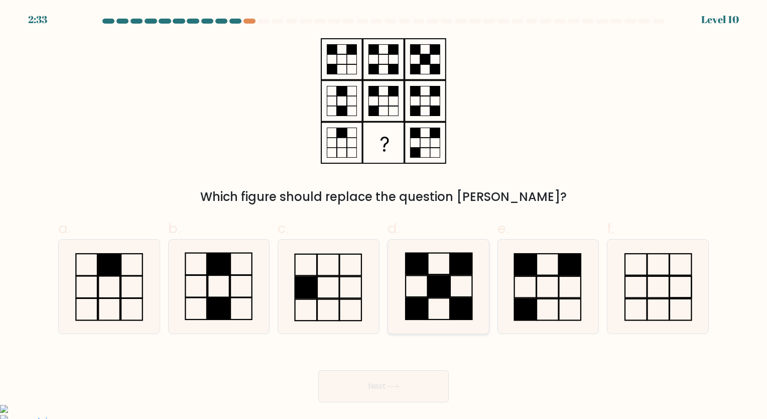
click at [438, 283] on rect at bounding box center [439, 286] width 22 height 22
click at [384, 216] on input "d." at bounding box center [384, 212] width 1 height 7
radio input "true"
click at [400, 383] on button "Next" at bounding box center [383, 386] width 131 height 32
click at [396, 386] on icon at bounding box center [393, 387] width 14 height 6
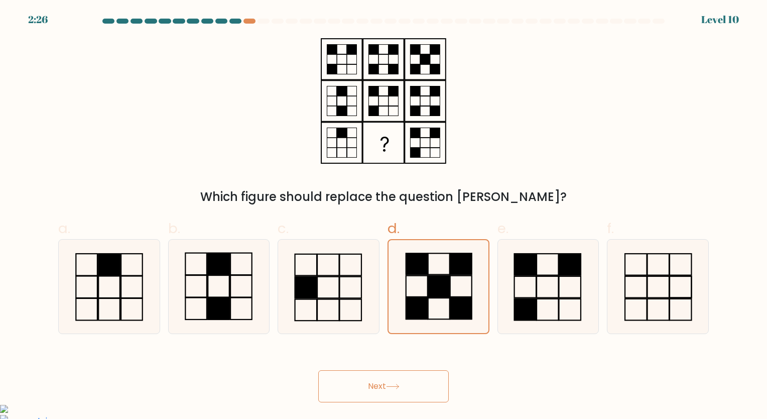
click at [370, 383] on button "Next" at bounding box center [383, 386] width 131 height 32
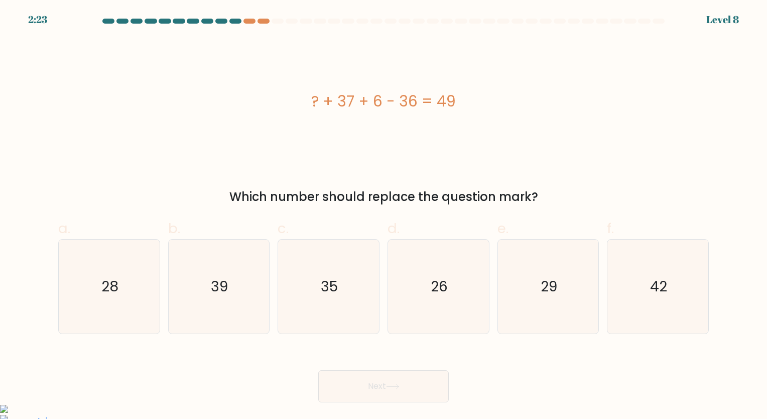
click at [386, 383] on button "Next" at bounding box center [383, 386] width 131 height 32
click at [622, 272] on icon "42" at bounding box center [658, 287] width 94 height 94
click at [384, 216] on input "f. 42" at bounding box center [384, 212] width 1 height 7
radio input "true"
click at [386, 381] on button "Next" at bounding box center [383, 386] width 131 height 32
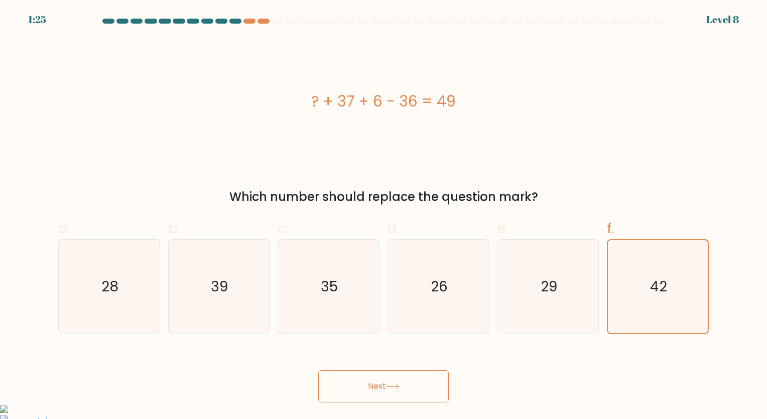
click at [390, 385] on icon at bounding box center [393, 387] width 14 height 6
click at [372, 387] on button "Next" at bounding box center [383, 386] width 131 height 32
click at [374, 386] on button "Next" at bounding box center [383, 386] width 131 height 32
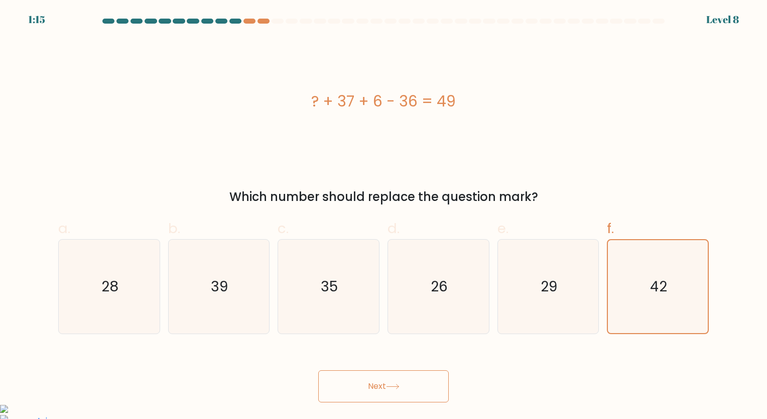
click at [374, 386] on button "Next" at bounding box center [383, 386] width 131 height 32
click at [388, 389] on button "Next" at bounding box center [383, 386] width 131 height 32
click at [378, 382] on button "Next" at bounding box center [383, 386] width 131 height 32
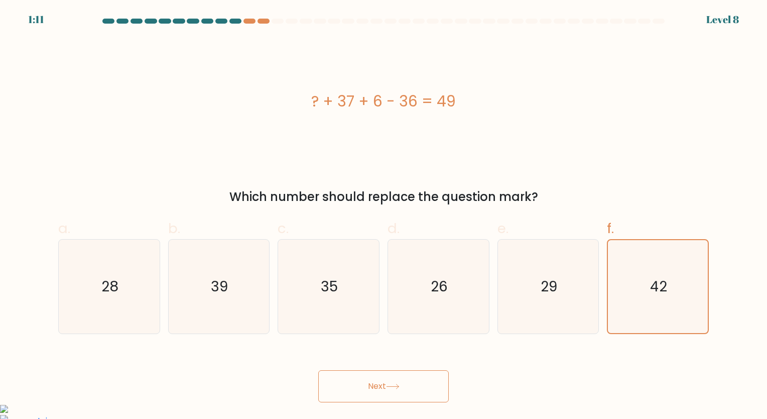
click at [378, 382] on button "Next" at bounding box center [383, 386] width 131 height 32
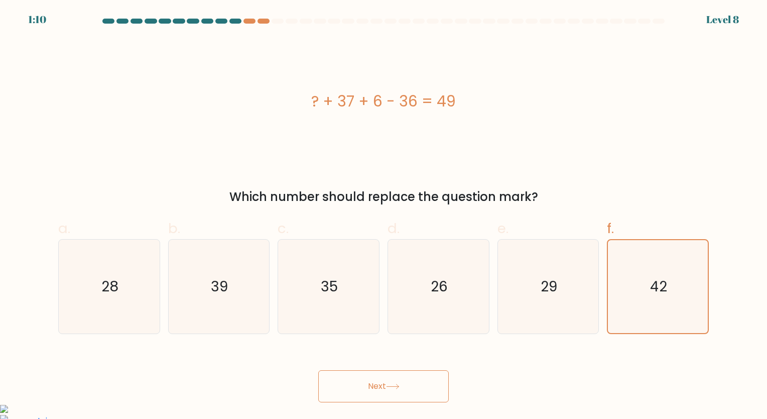
click at [378, 382] on button "Next" at bounding box center [383, 386] width 131 height 32
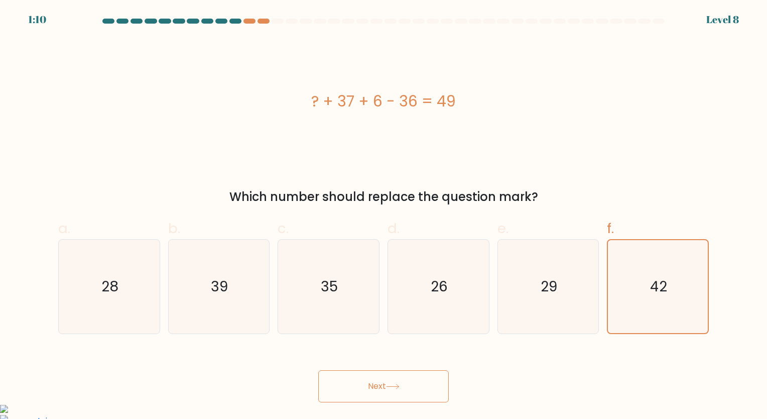
click at [378, 382] on button "Next" at bounding box center [383, 386] width 131 height 32
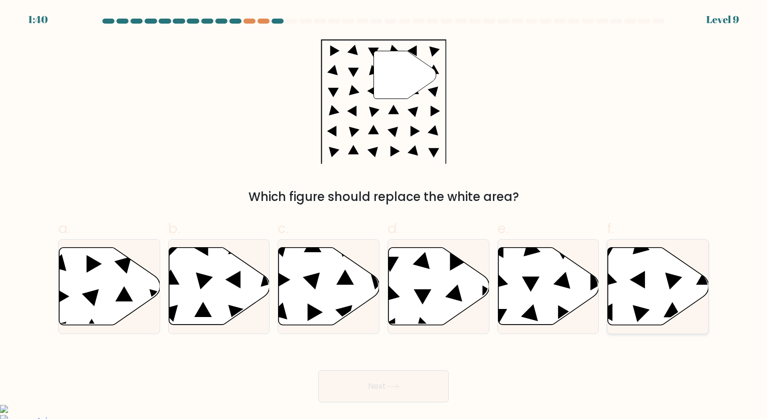
click at [639, 298] on icon at bounding box center [658, 286] width 101 height 77
click at [384, 216] on input "f." at bounding box center [384, 212] width 1 height 7
radio input "true"
click at [363, 394] on button "Next" at bounding box center [383, 386] width 131 height 32
click at [364, 388] on button "Next" at bounding box center [383, 386] width 131 height 32
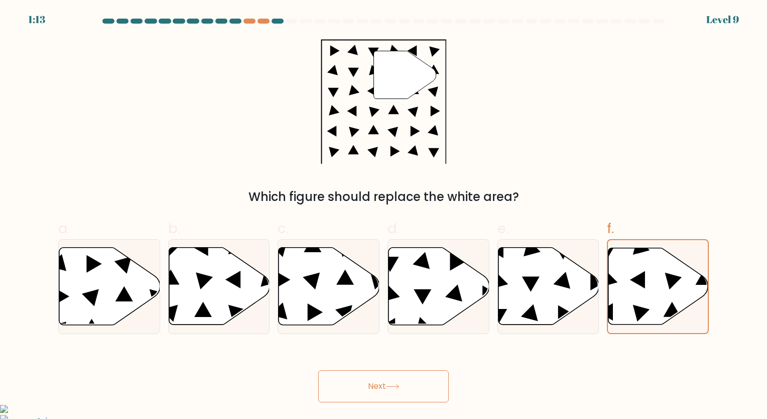
click at [364, 388] on button "Next" at bounding box center [383, 386] width 131 height 32
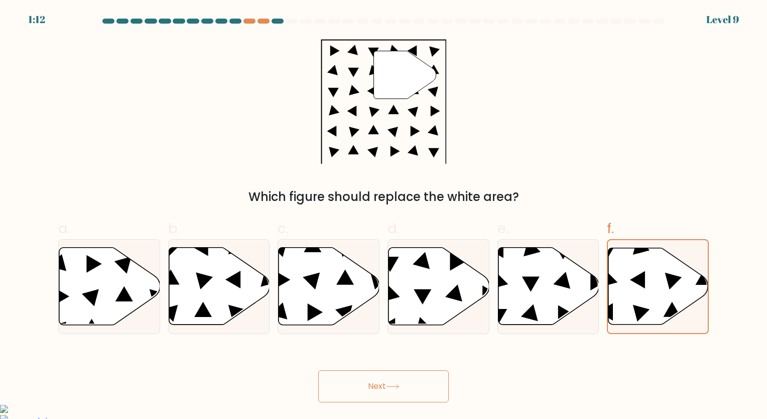
click at [364, 388] on button "Next" at bounding box center [383, 386] width 131 height 32
click at [398, 387] on icon at bounding box center [393, 387] width 14 height 6
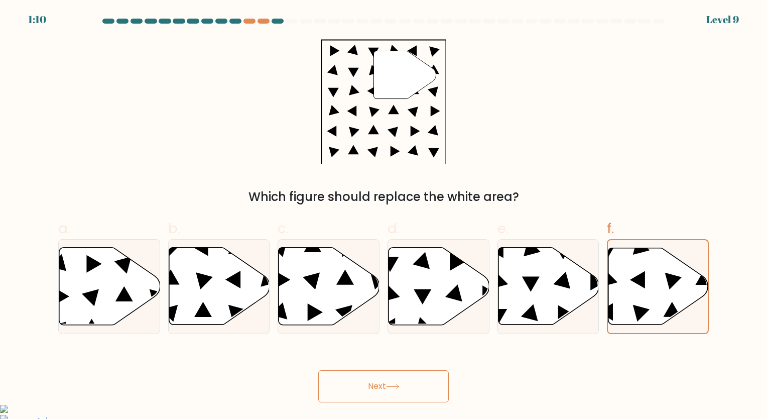
click at [398, 387] on icon at bounding box center [393, 387] width 14 height 6
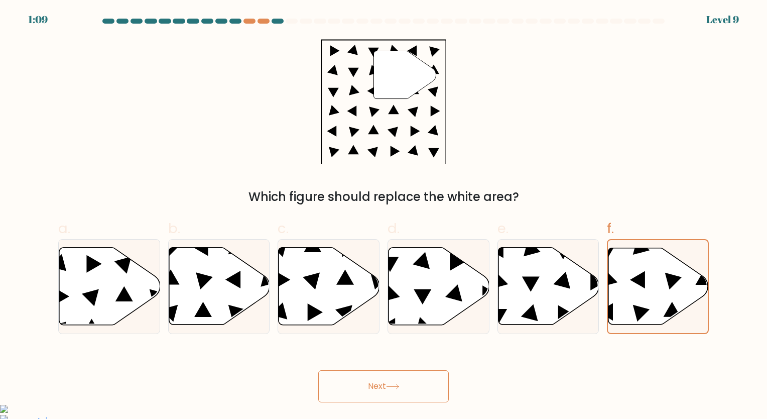
click at [398, 387] on icon at bounding box center [393, 387] width 14 height 6
click at [400, 383] on button "Next" at bounding box center [383, 386] width 131 height 32
click at [624, 295] on icon at bounding box center [659, 286] width 100 height 76
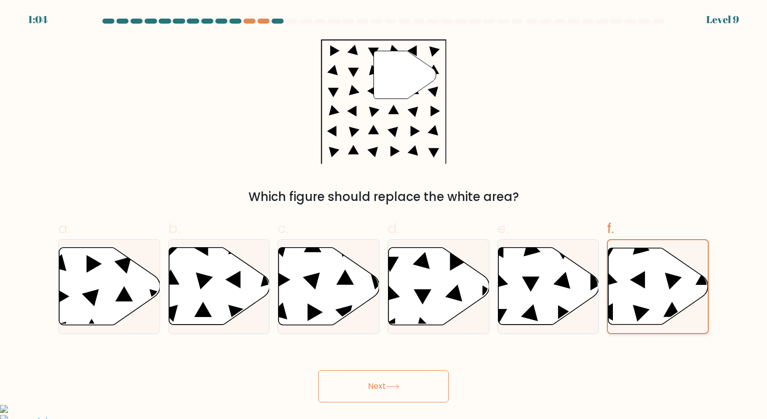
click at [384, 216] on input "f." at bounding box center [384, 212] width 1 height 7
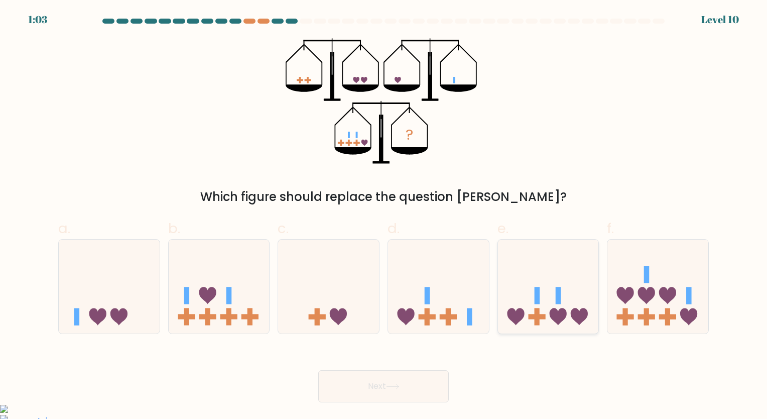
click at [567, 287] on icon at bounding box center [548, 286] width 101 height 83
click at [384, 216] on input "e." at bounding box center [384, 212] width 1 height 7
radio input "true"
click at [532, 302] on icon at bounding box center [549, 286] width 100 height 83
click at [384, 216] on input "e." at bounding box center [384, 212] width 1 height 7
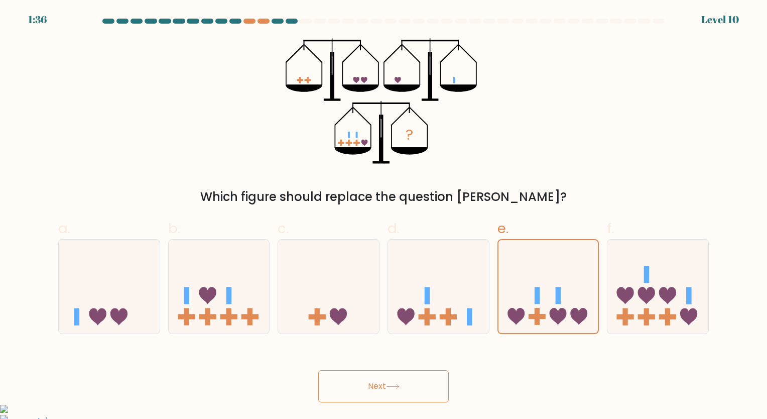
click at [391, 383] on button "Next" at bounding box center [383, 386] width 131 height 32
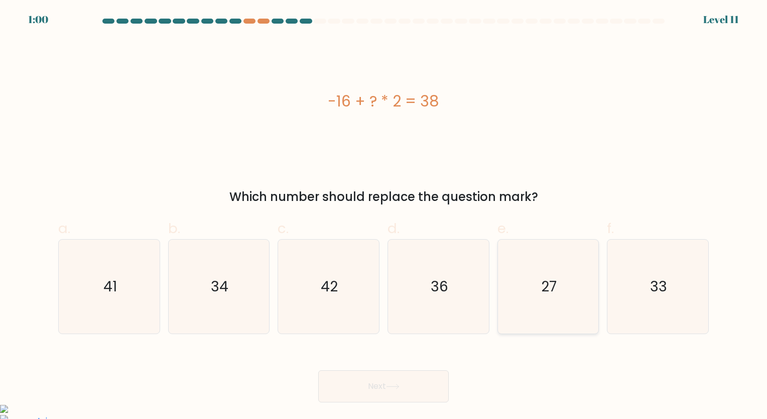
click at [576, 291] on icon "27" at bounding box center [548, 287] width 94 height 94
click at [384, 216] on input "e. 27" at bounding box center [384, 212] width 1 height 7
radio input "true"
click at [379, 389] on button "Next" at bounding box center [383, 386] width 131 height 32
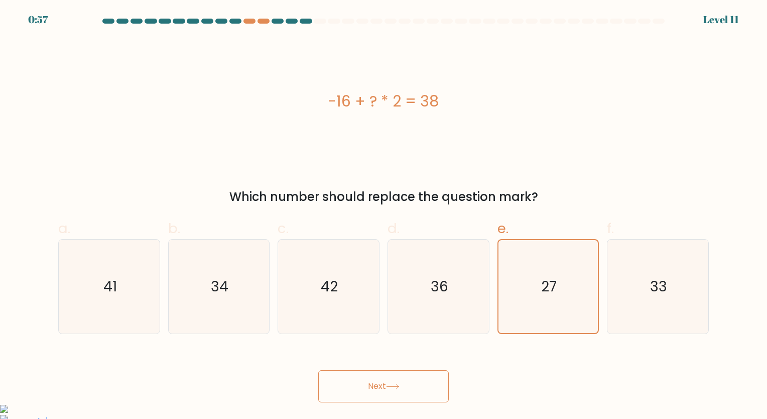
click at [379, 389] on button "Next" at bounding box center [383, 386] width 131 height 32
click at [394, 384] on icon at bounding box center [393, 387] width 14 height 6
click at [388, 382] on button "Next" at bounding box center [383, 386] width 131 height 32
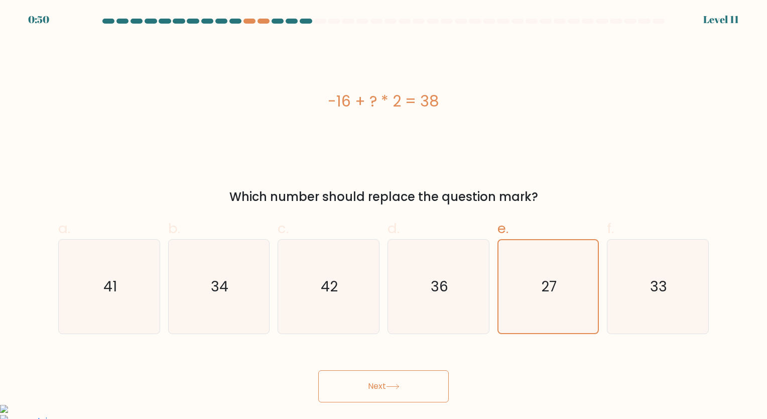
click at [408, 387] on button "Next" at bounding box center [383, 386] width 131 height 32
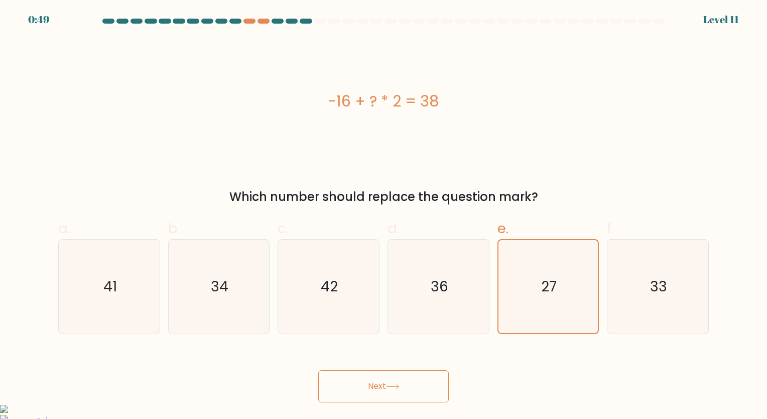
click at [408, 387] on button "Next" at bounding box center [383, 386] width 131 height 32
drag, startPoint x: 408, startPoint y: 387, endPoint x: 400, endPoint y: 397, distance: 12.9
click at [400, 397] on button "Next" at bounding box center [383, 386] width 131 height 32
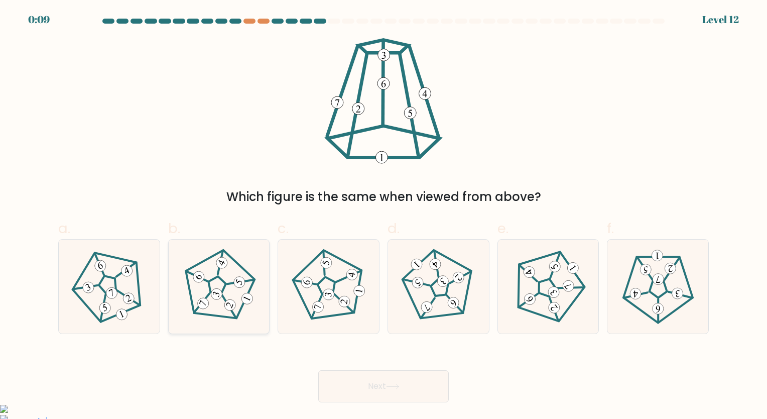
click at [228, 282] on icon at bounding box center [218, 286] width 75 height 75
click at [384, 216] on input "b." at bounding box center [384, 212] width 1 height 7
radio input "true"
click at [368, 387] on button "Next" at bounding box center [383, 386] width 131 height 32
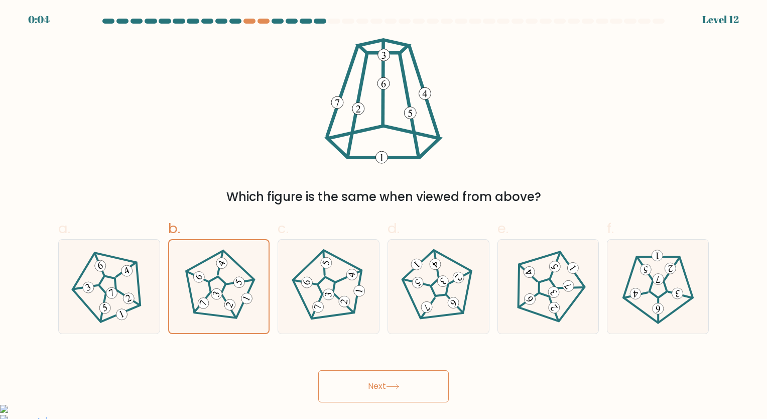
click at [390, 383] on button "Next" at bounding box center [383, 386] width 131 height 32
drag, startPoint x: 390, startPoint y: 383, endPoint x: 406, endPoint y: 383, distance: 16.1
click at [406, 383] on button "Next" at bounding box center [383, 386] width 131 height 32
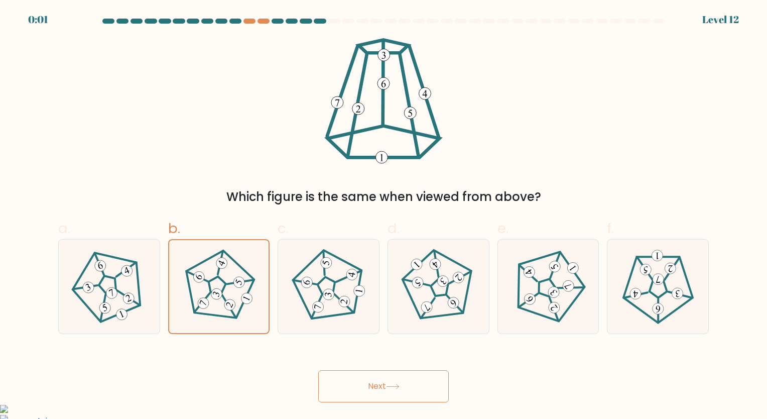
click at [406, 383] on button "Next" at bounding box center [383, 386] width 131 height 32
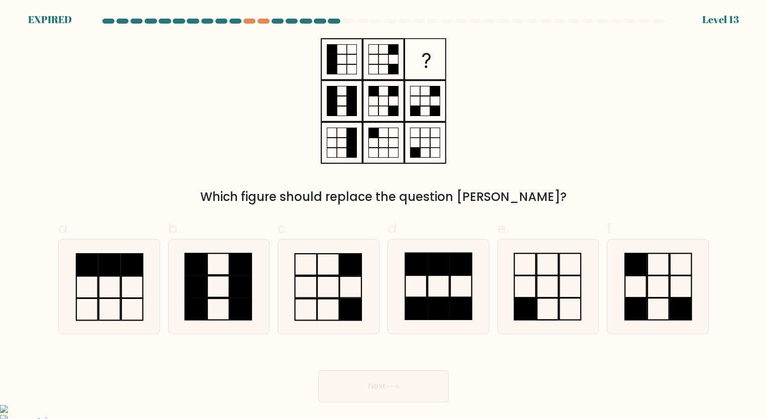
click at [410, 383] on button "Next" at bounding box center [383, 386] width 131 height 32
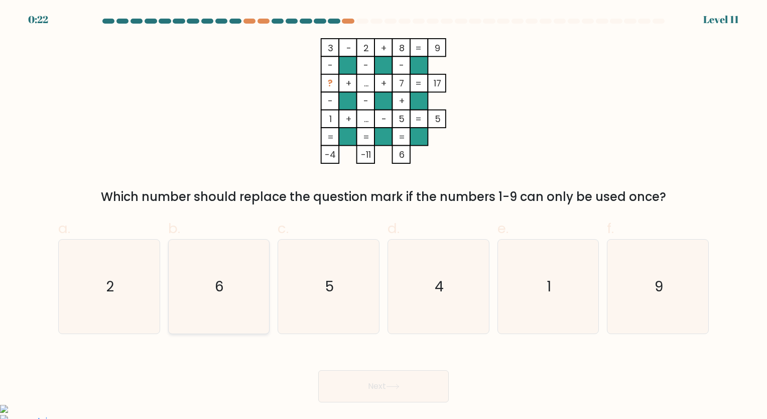
click at [238, 281] on icon "6" at bounding box center [219, 287] width 94 height 94
click at [384, 216] on input "b. 6" at bounding box center [384, 212] width 1 height 7
radio input "true"
click at [348, 286] on icon "5" at bounding box center [329, 287] width 94 height 94
click at [384, 216] on input "c. 5" at bounding box center [384, 212] width 1 height 7
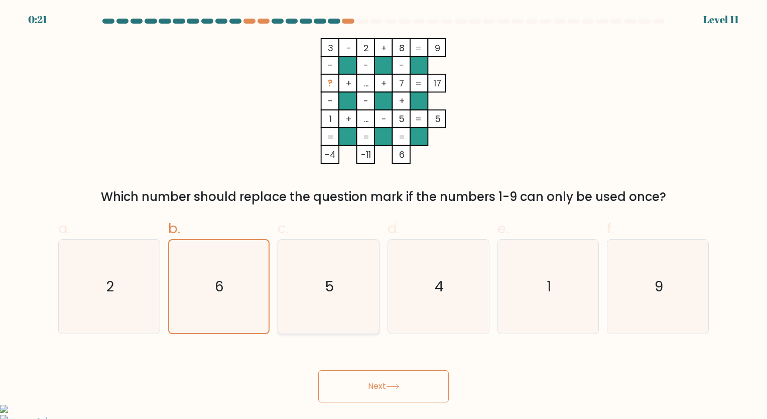
radio input "true"
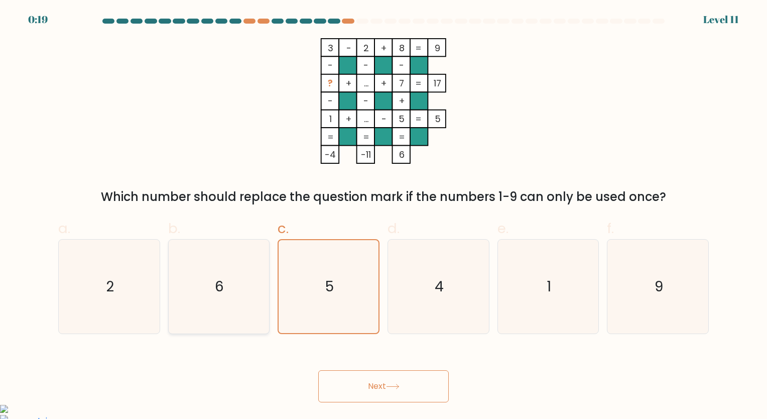
click at [222, 288] on text "6" at bounding box center [219, 287] width 9 height 20
click at [384, 216] on input "b. 6" at bounding box center [384, 212] width 1 height 7
radio input "true"
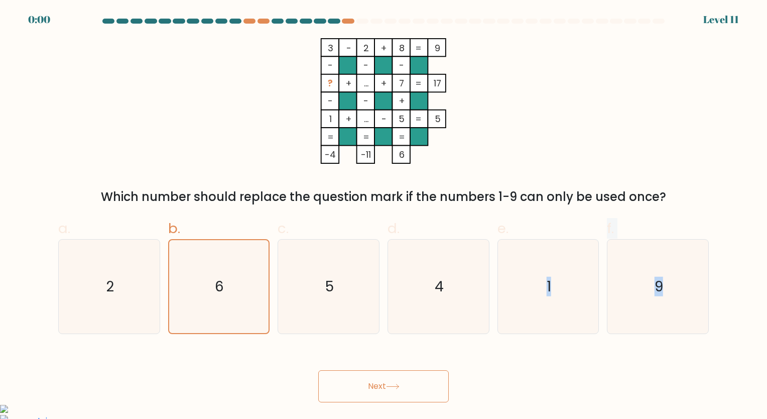
drag, startPoint x: 522, startPoint y: 278, endPoint x: 403, endPoint y: 408, distance: 177.0
click at [403, 408] on body "0:00 Level 11" at bounding box center [383, 327] width 767 height 655
drag, startPoint x: 403, startPoint y: 408, endPoint x: 406, endPoint y: 386, distance: 22.4
click at [406, 386] on div "Next" at bounding box center [383, 374] width 663 height 56
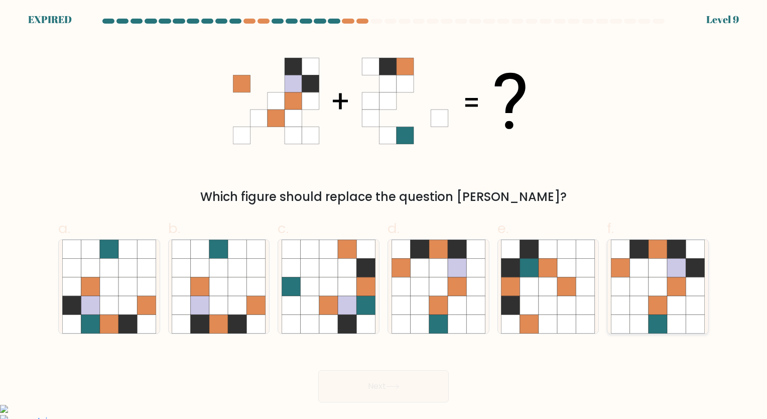
click at [647, 288] on icon at bounding box center [639, 286] width 19 height 19
click at [384, 216] on input "f." at bounding box center [384, 212] width 1 height 7
radio input "true"
click at [392, 386] on div "Next" at bounding box center [383, 374] width 663 height 56
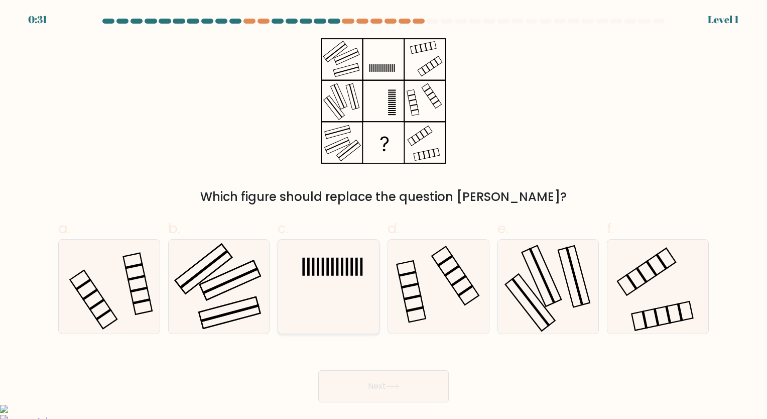
click at [325, 261] on icon at bounding box center [329, 287] width 94 height 94
click at [384, 216] on input "c." at bounding box center [384, 212] width 1 height 7
radio input "true"
click at [341, 373] on button "Next" at bounding box center [383, 386] width 131 height 32
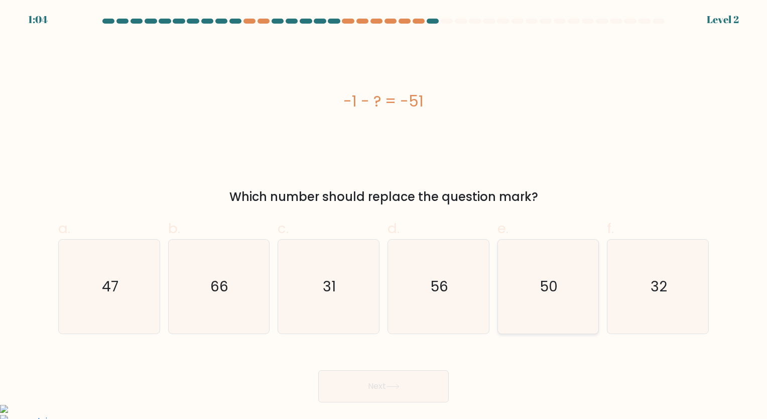
click at [526, 280] on icon "50" at bounding box center [548, 287] width 94 height 94
click at [384, 216] on input "e. 50" at bounding box center [384, 212] width 1 height 7
radio input "true"
click at [373, 391] on button "Next" at bounding box center [383, 386] width 131 height 32
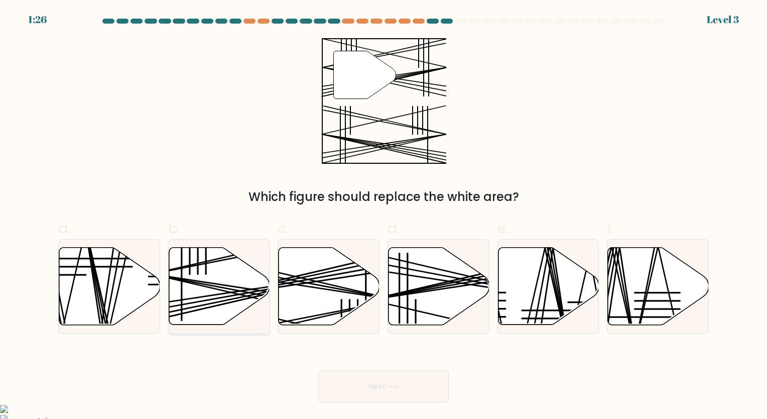
click at [198, 272] on line at bounding box center [198, 251] width 0 height 46
click at [384, 216] on input "b." at bounding box center [384, 212] width 1 height 7
radio input "true"
click at [352, 382] on button "Next" at bounding box center [383, 386] width 131 height 32
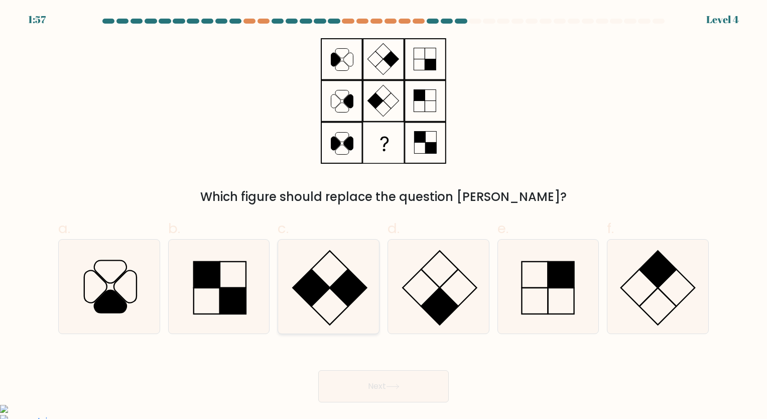
click at [321, 286] on rect at bounding box center [311, 287] width 37 height 37
click at [384, 216] on input "c." at bounding box center [384, 212] width 1 height 7
radio input "true"
click at [375, 383] on button "Next" at bounding box center [383, 386] width 131 height 32
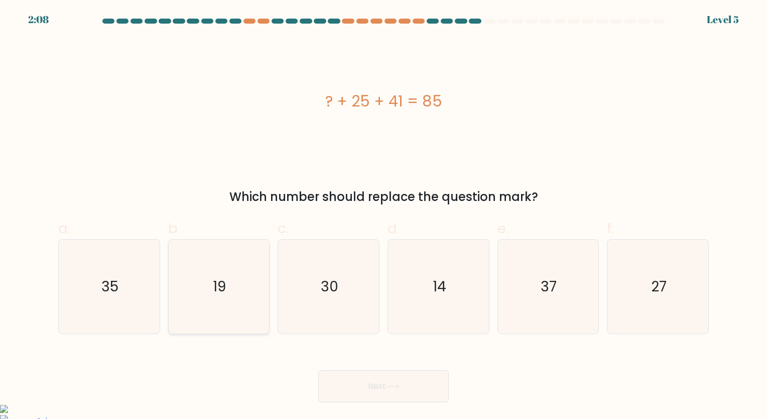
click at [228, 270] on icon "19" at bounding box center [219, 287] width 94 height 94
click at [384, 216] on input "b. 19" at bounding box center [384, 212] width 1 height 7
radio input "true"
click at [368, 387] on button "Next" at bounding box center [383, 386] width 131 height 32
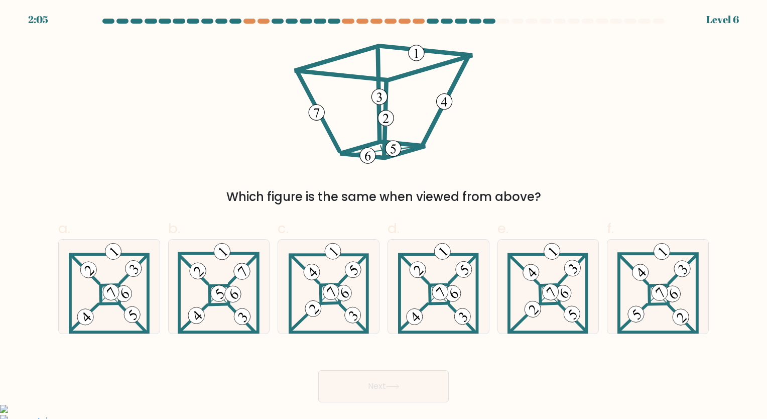
click at [368, 387] on button "Next" at bounding box center [383, 386] width 131 height 32
click at [220, 290] on 895 at bounding box center [219, 293] width 23 height 23
click at [384, 216] on input "b." at bounding box center [384, 212] width 1 height 7
radio input "true"
click at [345, 387] on button "Next" at bounding box center [383, 386] width 131 height 32
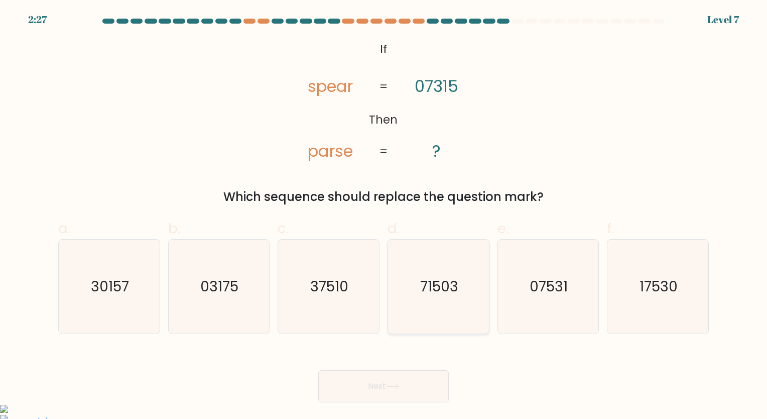
click at [461, 281] on icon "71503" at bounding box center [439, 287] width 94 height 94
click at [384, 216] on input "d. 71503" at bounding box center [384, 212] width 1 height 7
radio input "true"
click at [384, 394] on button "Next" at bounding box center [383, 386] width 131 height 32
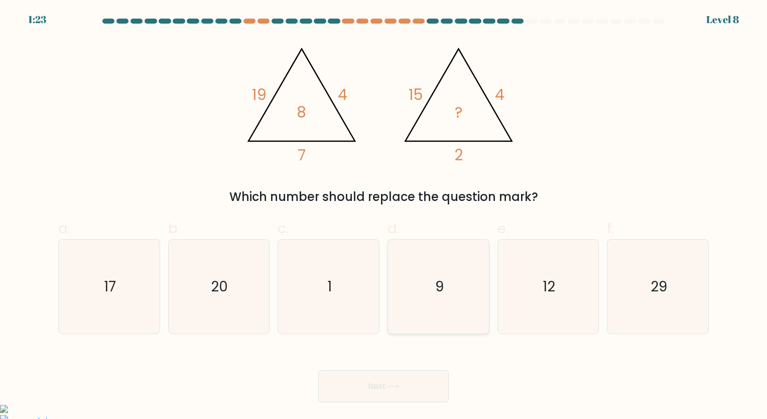
click at [442, 288] on text "9" at bounding box center [439, 287] width 9 height 20
click at [384, 216] on input "d. 9" at bounding box center [384, 212] width 1 height 7
radio input "true"
click at [379, 395] on button "Next" at bounding box center [383, 386] width 131 height 32
click at [381, 381] on button "Next" at bounding box center [383, 386] width 131 height 32
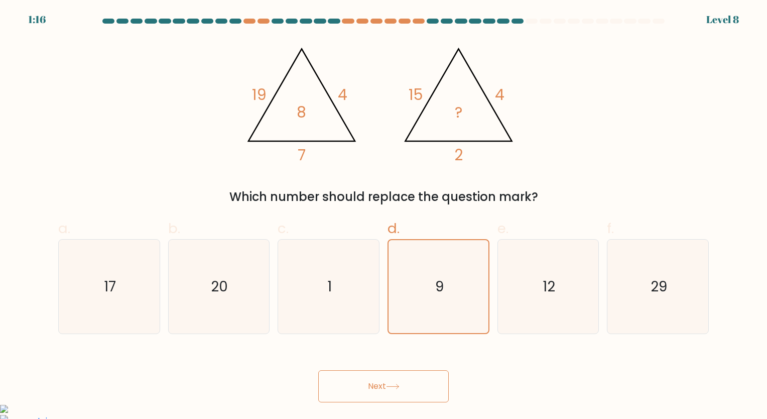
click at [382, 388] on button "Next" at bounding box center [383, 386] width 131 height 32
click at [382, 384] on button "Next" at bounding box center [383, 386] width 131 height 32
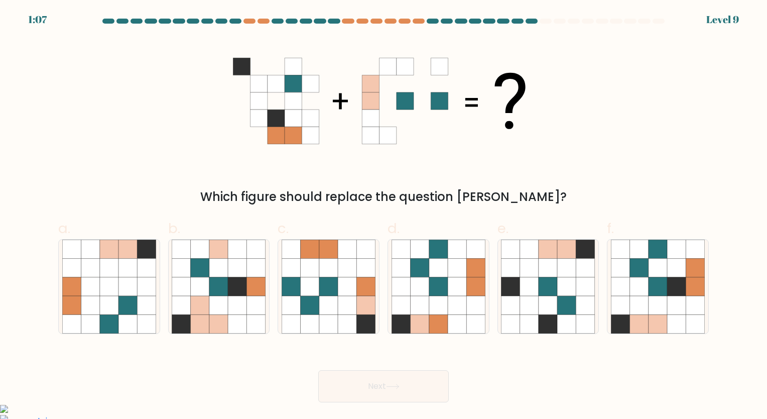
click at [382, 384] on button "Next" at bounding box center [383, 386] width 131 height 32
click at [318, 273] on icon at bounding box center [310, 267] width 19 height 19
click at [384, 216] on input "c." at bounding box center [384, 212] width 1 height 7
radio input "true"
click at [647, 269] on icon at bounding box center [639, 267] width 19 height 19
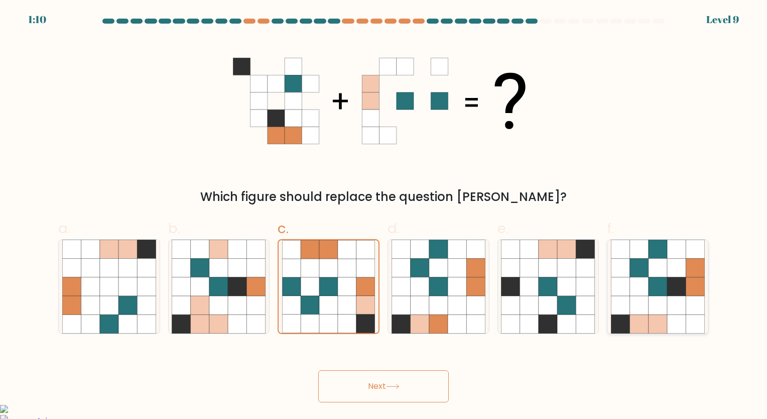
click at [384, 216] on input "f." at bounding box center [384, 212] width 1 height 7
radio input "true"
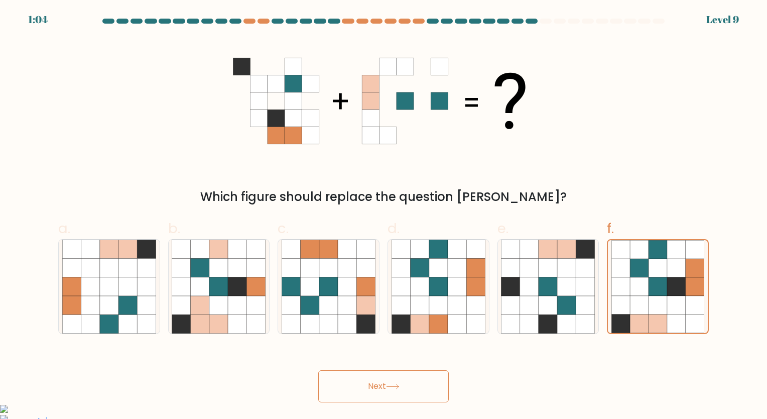
click at [326, 384] on button "Next" at bounding box center [383, 386] width 131 height 32
click at [373, 379] on button "Next" at bounding box center [383, 386] width 131 height 32
click at [371, 395] on button "Next" at bounding box center [383, 386] width 131 height 32
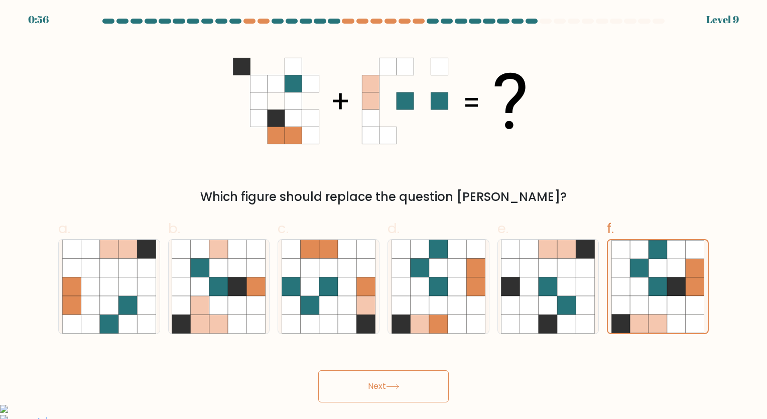
click at [371, 395] on button "Next" at bounding box center [383, 386] width 131 height 32
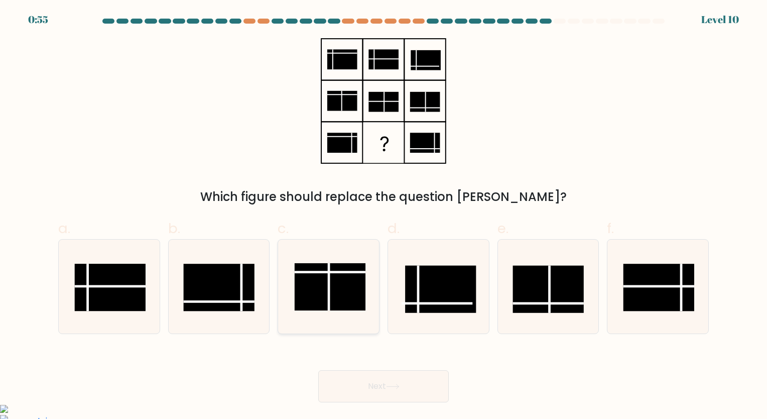
click at [377, 304] on form at bounding box center [383, 211] width 767 height 384
click at [663, 278] on rect at bounding box center [659, 287] width 71 height 47
click at [384, 216] on input "f." at bounding box center [384, 212] width 1 height 7
radio input "true"
click at [408, 391] on button "Next" at bounding box center [383, 386] width 131 height 32
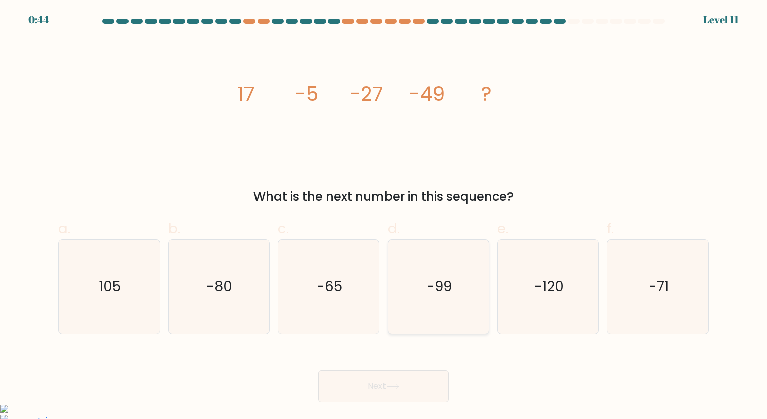
click at [453, 286] on icon "-99" at bounding box center [439, 287] width 94 height 94
click at [384, 216] on input "d. -99" at bounding box center [384, 212] width 1 height 7
radio input "true"
click at [336, 281] on text "-65" at bounding box center [330, 287] width 26 height 20
click at [384, 216] on input "c. -65" at bounding box center [384, 212] width 1 height 7
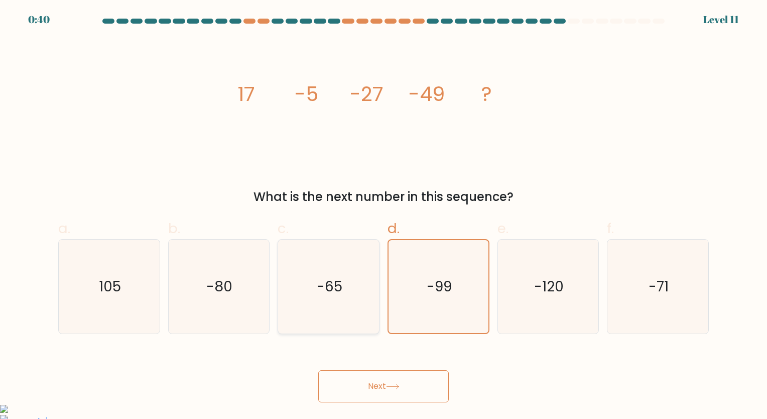
radio input "true"
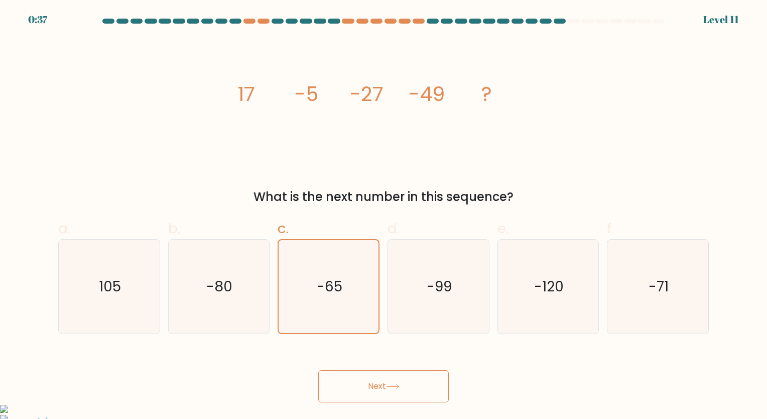
click at [388, 385] on button "Next" at bounding box center [383, 386] width 131 height 32
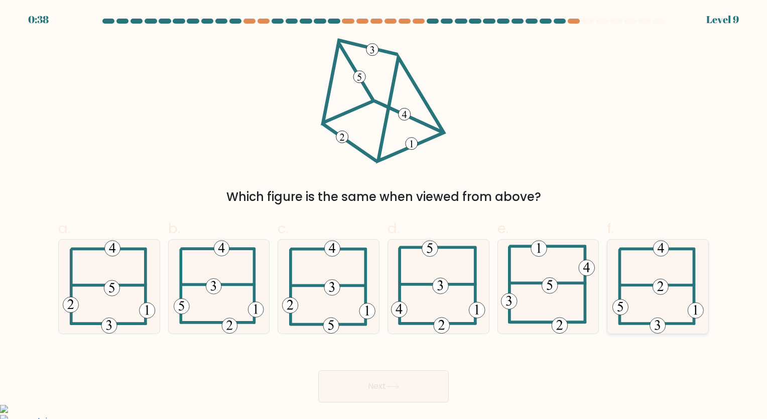
click at [627, 290] on icon at bounding box center [658, 287] width 91 height 94
click at [384, 216] on input "f." at bounding box center [384, 212] width 1 height 7
radio input "true"
click at [375, 390] on button "Next" at bounding box center [383, 386] width 131 height 32
click at [373, 379] on button "Next" at bounding box center [383, 386] width 131 height 32
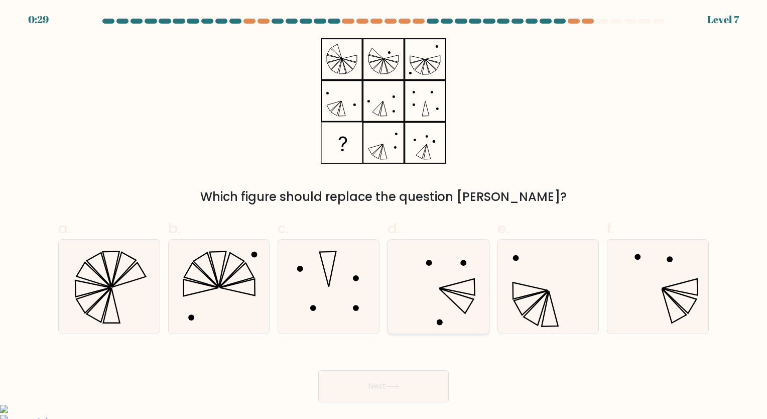
click at [451, 292] on icon at bounding box center [456, 300] width 34 height 25
click at [384, 216] on input "d." at bounding box center [384, 212] width 1 height 7
radio input "true"
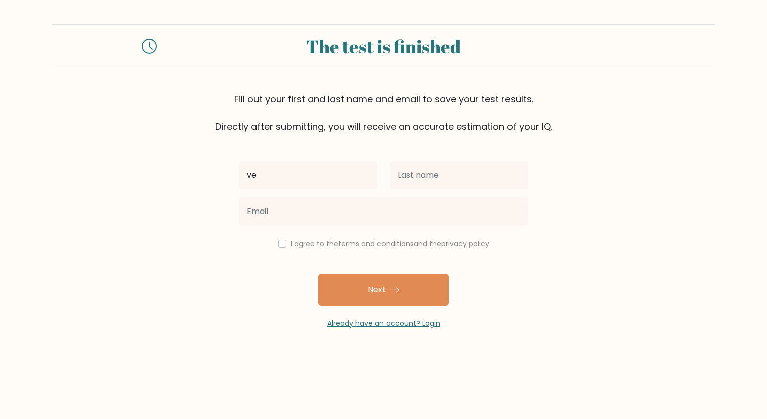
type input "v"
type input "Venus"
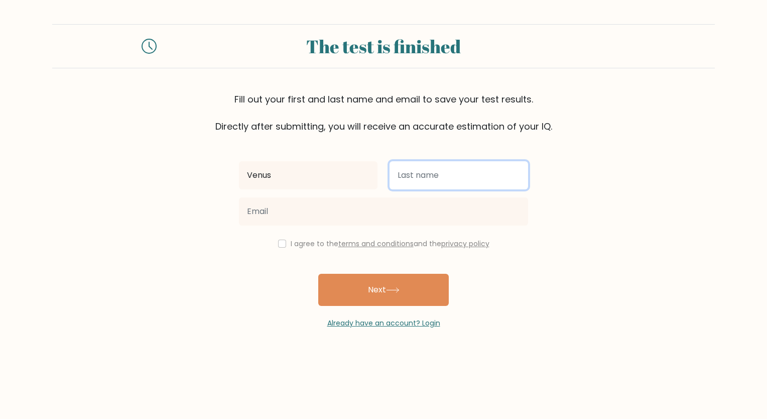
click at [440, 169] on input "text" at bounding box center [459, 175] width 139 height 28
type input "Gupo"
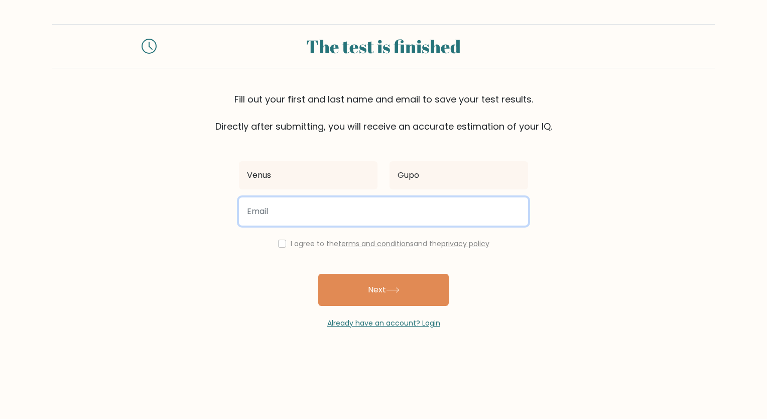
click at [352, 200] on input "email" at bounding box center [383, 211] width 289 height 28
type input "[EMAIL_ADDRESS][DOMAIN_NAME]"
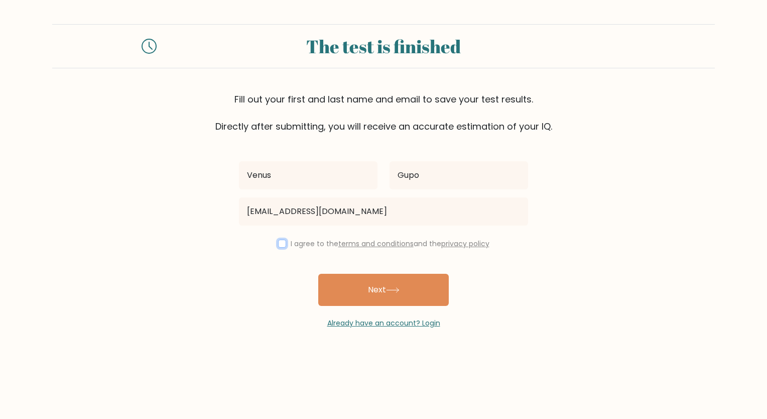
click at [278, 244] on input "checkbox" at bounding box center [282, 244] width 8 height 8
checkbox input "true"
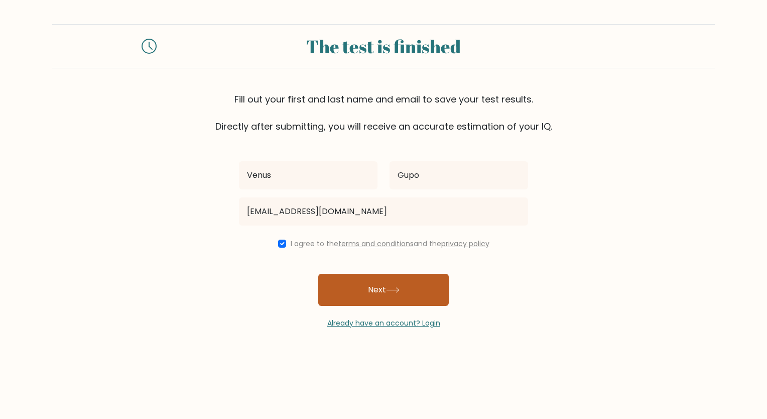
click at [364, 293] on button "Next" at bounding box center [383, 290] width 131 height 32
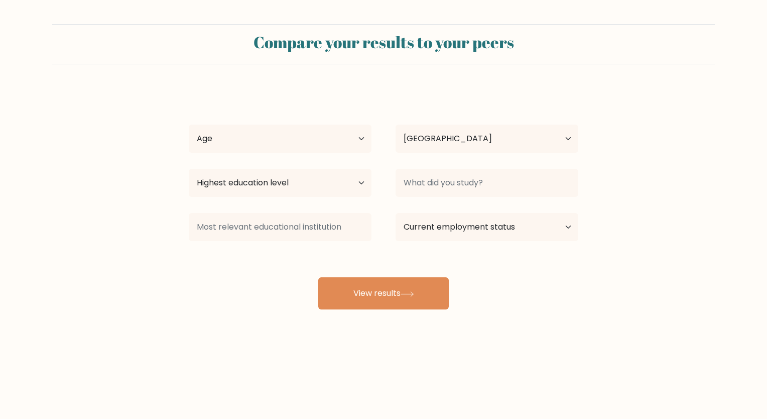
select select "PH"
click at [361, 137] on select "Age Under 18 years old 18-24 years old 25-34 years old 35-44 years old 45-54 ye…" at bounding box center [280, 139] width 183 height 28
select select "25_34"
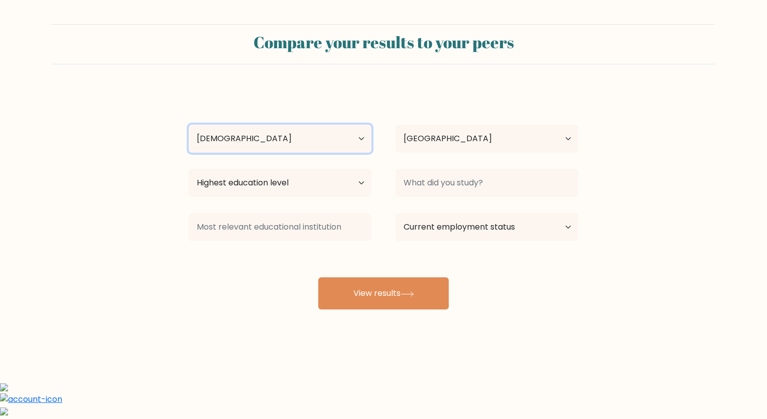
click at [189, 125] on select "Age Under 18 years old 18-24 years old 25-34 years old 35-44 years old 45-54 ye…" at bounding box center [280, 139] width 183 height 28
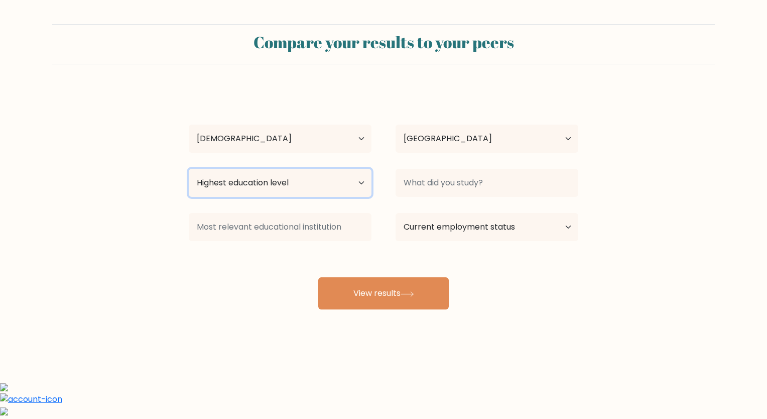
click at [358, 185] on select "Highest education level No schooling Primary Lower Secondary Upper Secondary Oc…" at bounding box center [280, 183] width 183 height 28
select select "bachelors_degree"
click at [189, 169] on select "Highest education level No schooling Primary Lower Secondary Upper Secondary Oc…" at bounding box center [280, 183] width 183 height 28
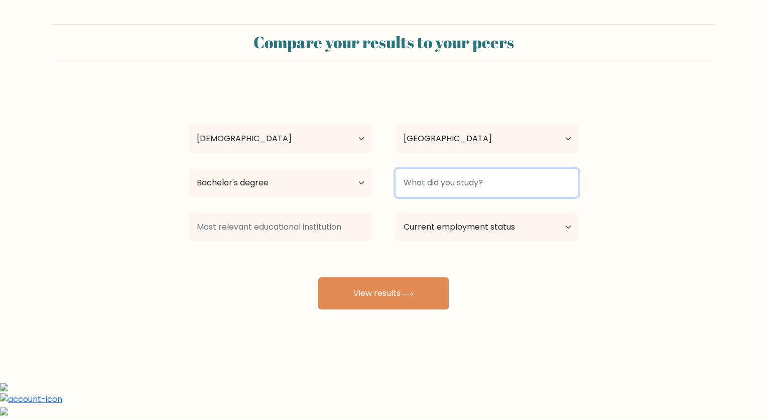
click at [527, 188] on input at bounding box center [487, 183] width 183 height 28
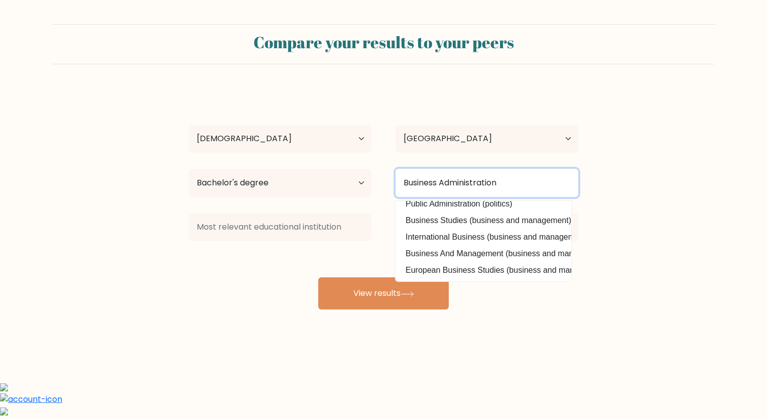
scroll to position [23, 0]
type input "Business Administration"
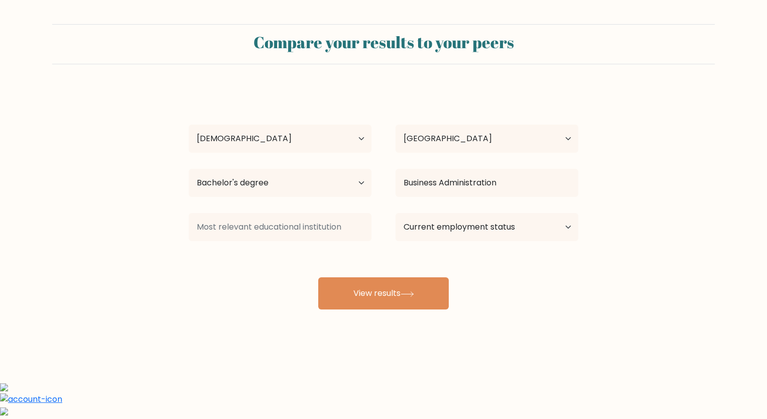
click at [551, 252] on div "Venus Gupo Age Under 18 years old 18-24 years old 25-34 years old 35-44 years o…" at bounding box center [384, 198] width 402 height 221
click at [560, 227] on select "Current employment status Employed Student Retired Other / prefer not to answer" at bounding box center [487, 227] width 183 height 28
select select "other"
click at [396, 213] on select "Current employment status Employed Student Retired Other / prefer not to answer" at bounding box center [487, 227] width 183 height 28
click at [573, 228] on select "Current employment status Employed Student Retired Other / prefer not to answer" at bounding box center [487, 227] width 183 height 28
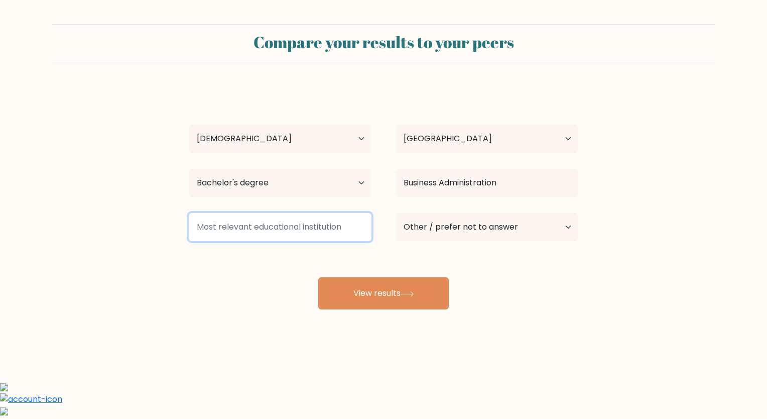
click at [333, 240] on input at bounding box center [280, 227] width 183 height 28
click at [331, 228] on input at bounding box center [280, 227] width 183 height 28
type input "B"
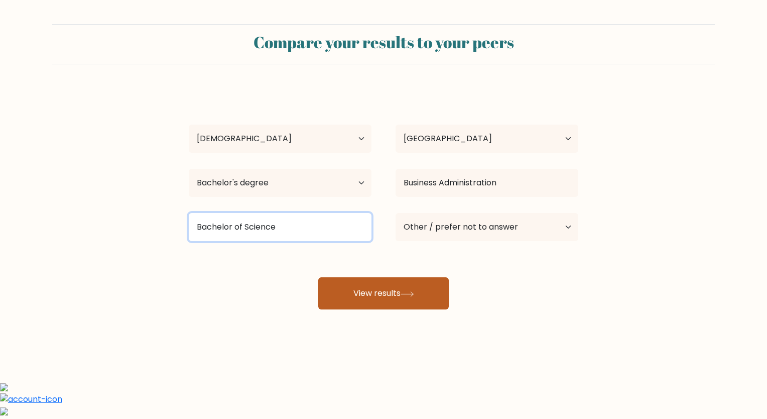
type input "Bachelor of Science"
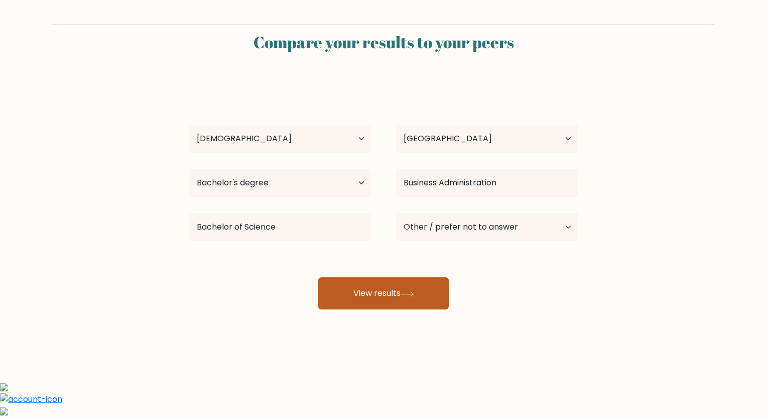
click at [429, 293] on button "View results" at bounding box center [383, 293] width 131 height 32
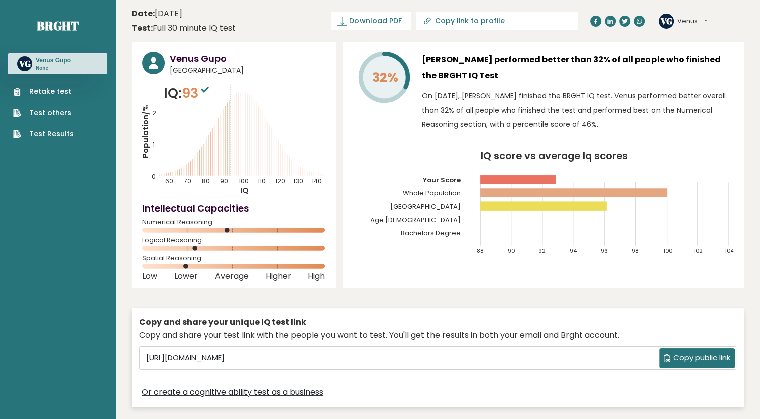
click at [681, 361] on span "Copy public link" at bounding box center [701, 358] width 57 height 12
click at [679, 360] on span "Copy public link" at bounding box center [701, 358] width 57 height 12
click at [401, 21] on span "Download PDF" at bounding box center [375, 21] width 52 height 11
